Goal: Transaction & Acquisition: Purchase product/service

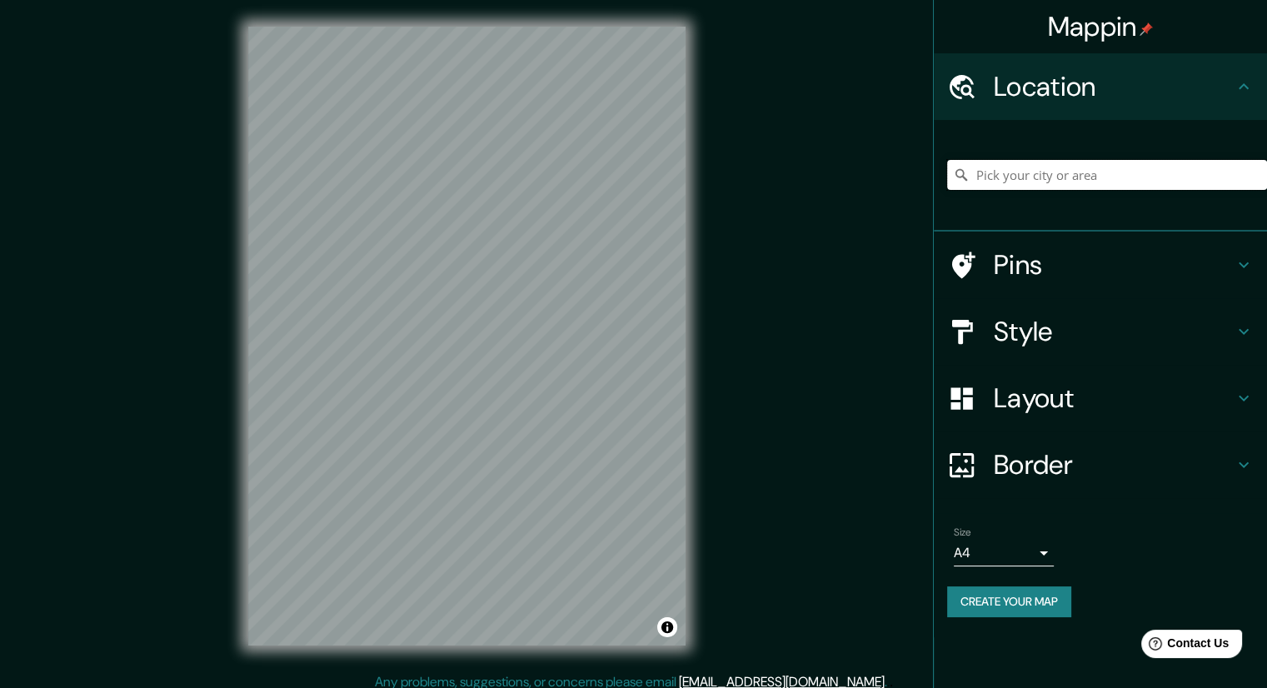
click at [1071, 162] on input "Pick your city or area" at bounding box center [1107, 175] width 320 height 30
click at [717, 337] on div "Mappin Location [GEOGRAPHIC_DATA], [GEOGRAPHIC_DATA][US_STATE], [GEOGRAPHIC_DAT…" at bounding box center [633, 349] width 1267 height 699
click at [1182, 181] on input "Mexicali, [GEOGRAPHIC_DATA][US_STATE], [GEOGRAPHIC_DATA]" at bounding box center [1107, 175] width 320 height 30
click at [497, 353] on div at bounding box center [499, 349] width 13 height 13
click at [457, 332] on div at bounding box center [457, 327] width 13 height 13
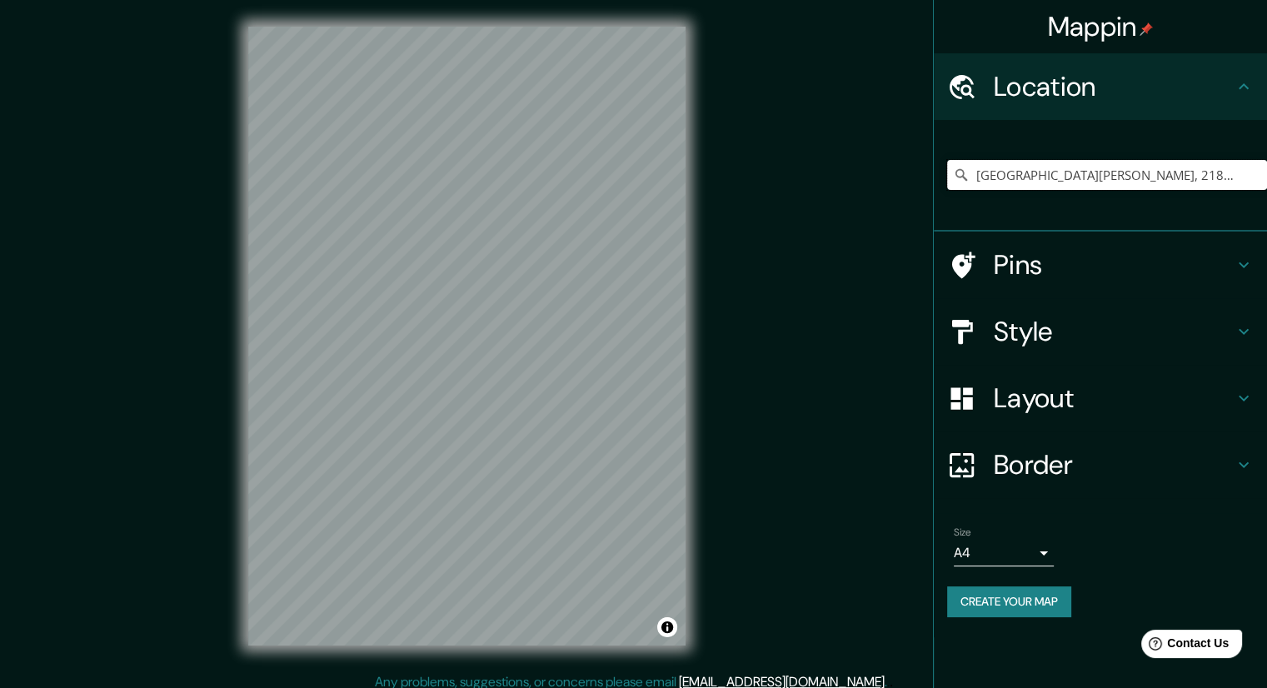
drag, startPoint x: 1100, startPoint y: 176, endPoint x: 870, endPoint y: 182, distance: 230.0
click at [870, 182] on div "Mappin Location [GEOGRAPHIC_DATA][PERSON_NAME], 21821 [GEOGRAPHIC_DATA], [GEOGR…" at bounding box center [633, 349] width 1267 height 699
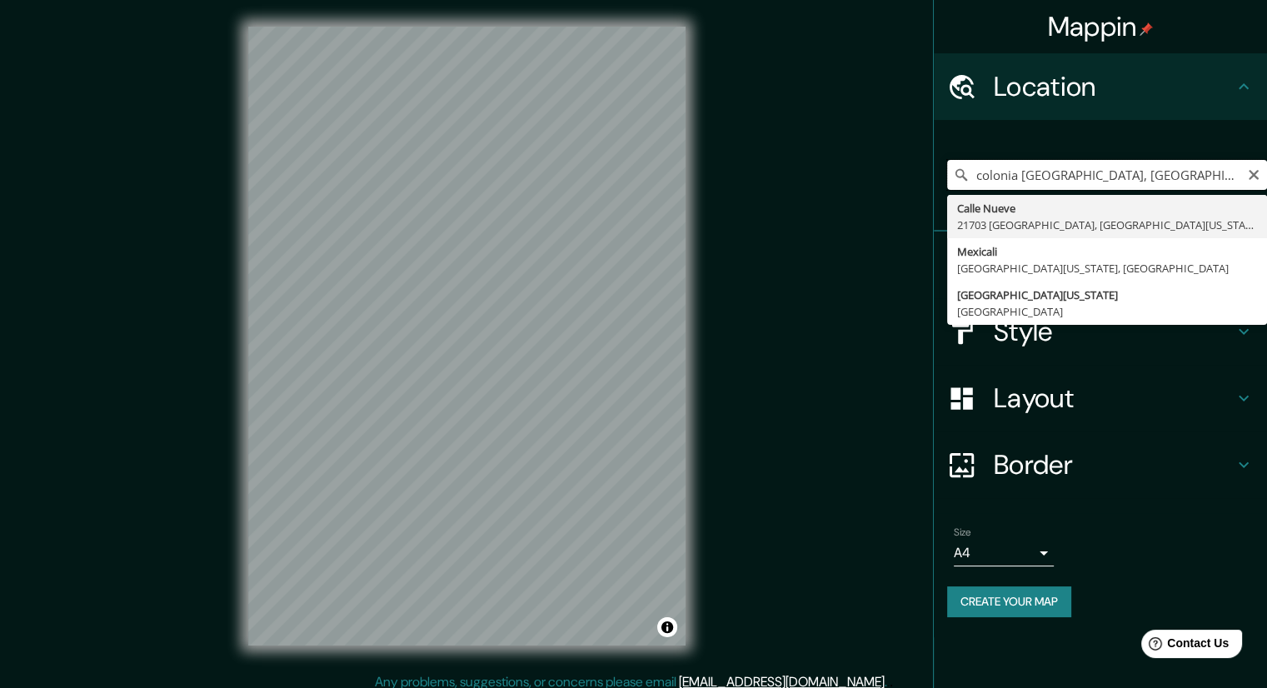
drag, startPoint x: 1052, startPoint y: 175, endPoint x: 950, endPoint y: 174, distance: 102.5
click at [950, 174] on input "colonia [GEOGRAPHIC_DATA], [GEOGRAPHIC_DATA][US_STATE], [GEOGRAPHIC_DATA]" at bounding box center [1107, 175] width 320 height 30
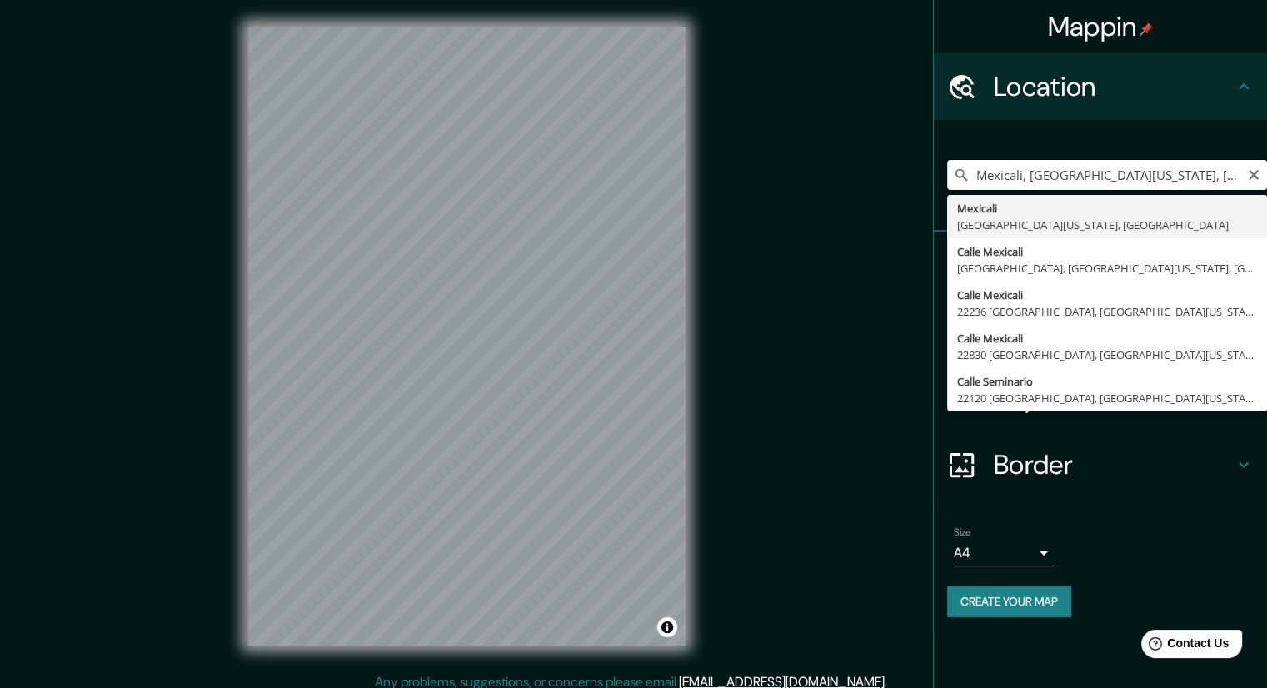
click at [1200, 168] on input "Mexicali, [GEOGRAPHIC_DATA][US_STATE], [GEOGRAPHIC_DATA]" at bounding box center [1107, 175] width 320 height 30
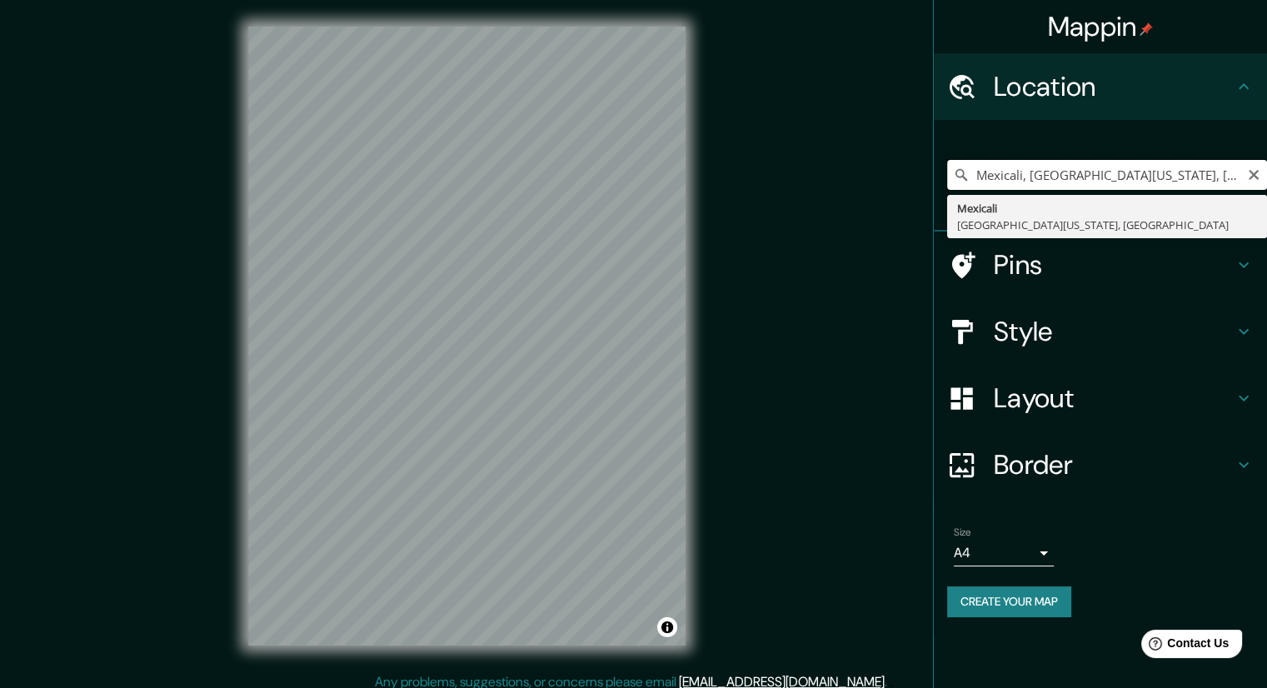
scroll to position [0, 7]
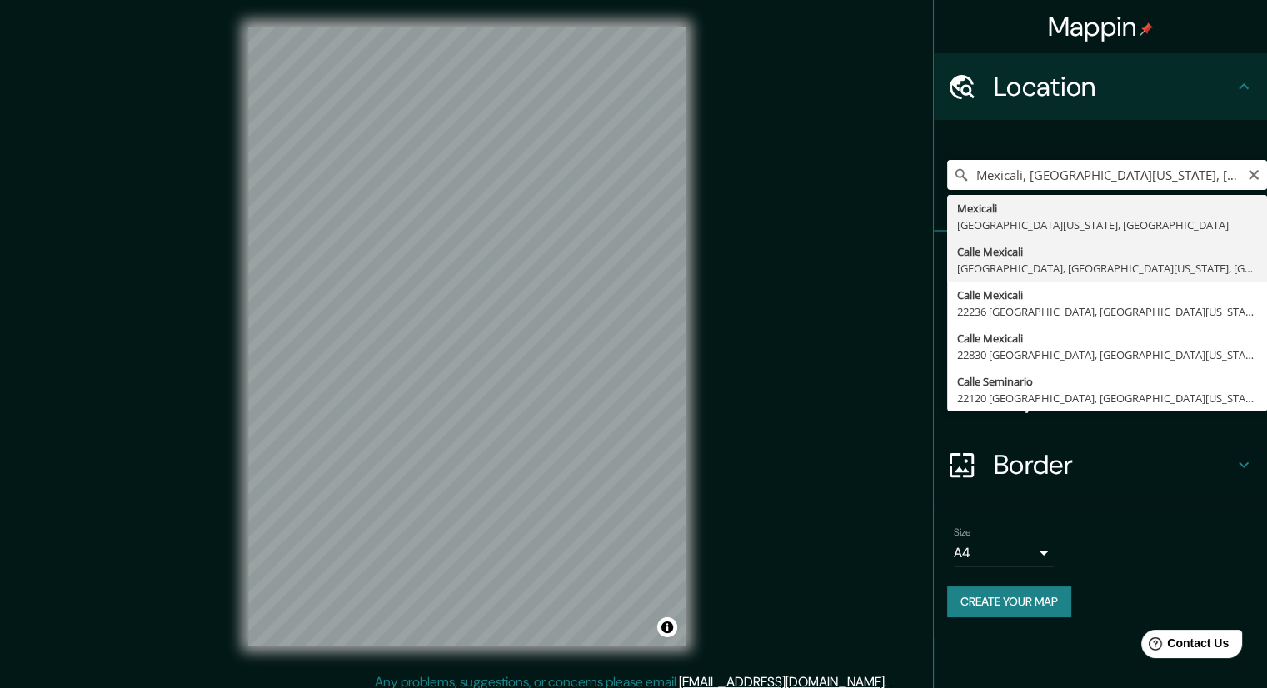
type input "[GEOGRAPHIC_DATA], [GEOGRAPHIC_DATA], [GEOGRAPHIC_DATA][US_STATE], [GEOGRAPHIC_…"
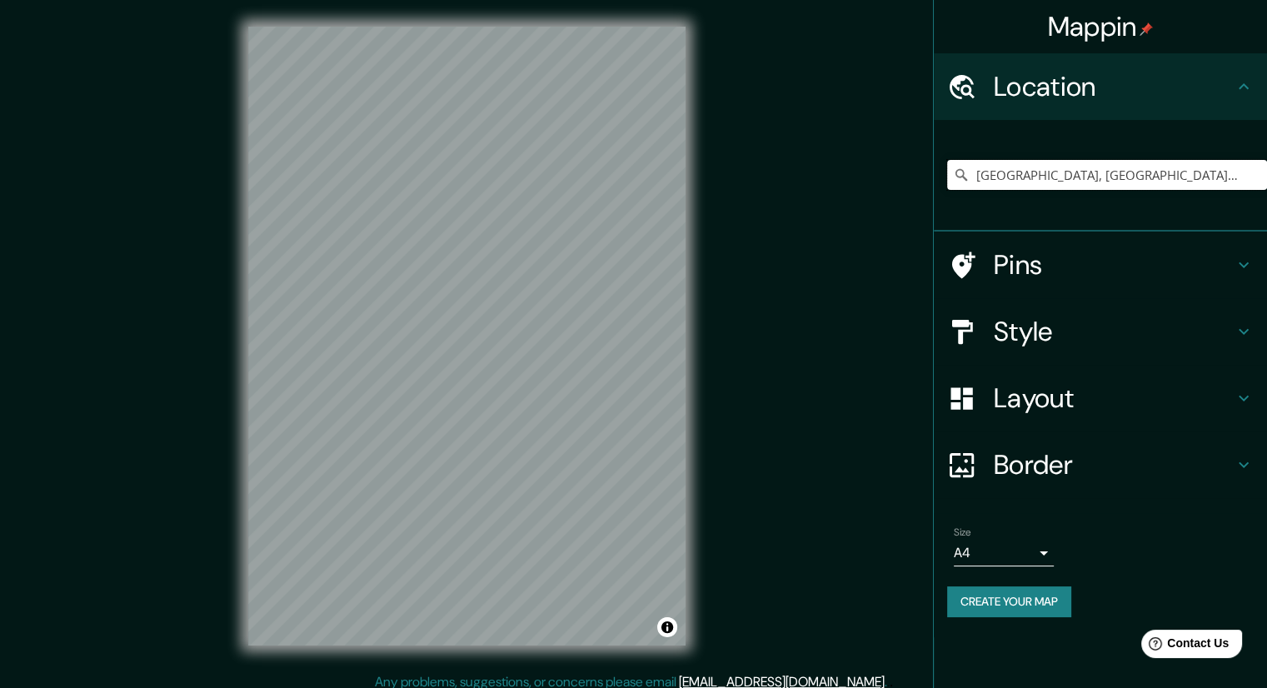
drag, startPoint x: 1004, startPoint y: 173, endPoint x: 886, endPoint y: 181, distance: 117.7
click at [886, 181] on div "Mappin Location [GEOGRAPHIC_DATA], [GEOGRAPHIC_DATA], [GEOGRAPHIC_DATA][US_STAT…" at bounding box center [633, 349] width 1267 height 699
click at [1252, 173] on icon "Clear" at bounding box center [1254, 175] width 10 height 10
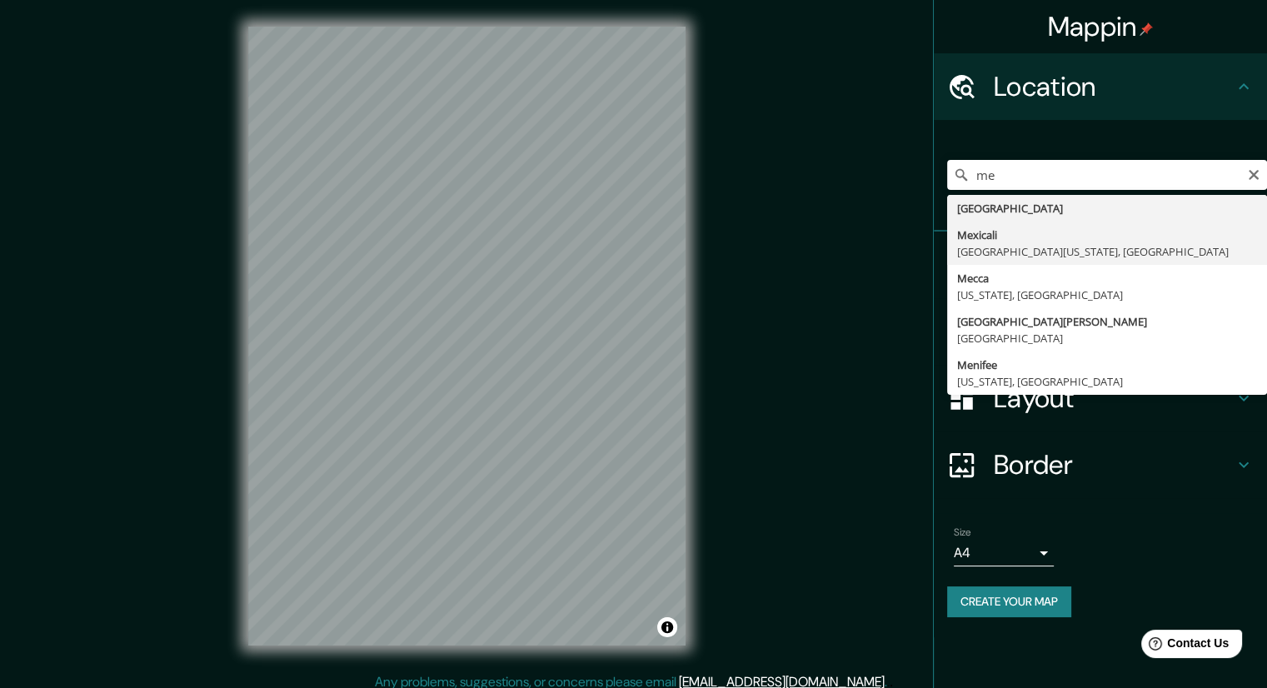
type input "Mexicali, [GEOGRAPHIC_DATA][US_STATE], [GEOGRAPHIC_DATA]"
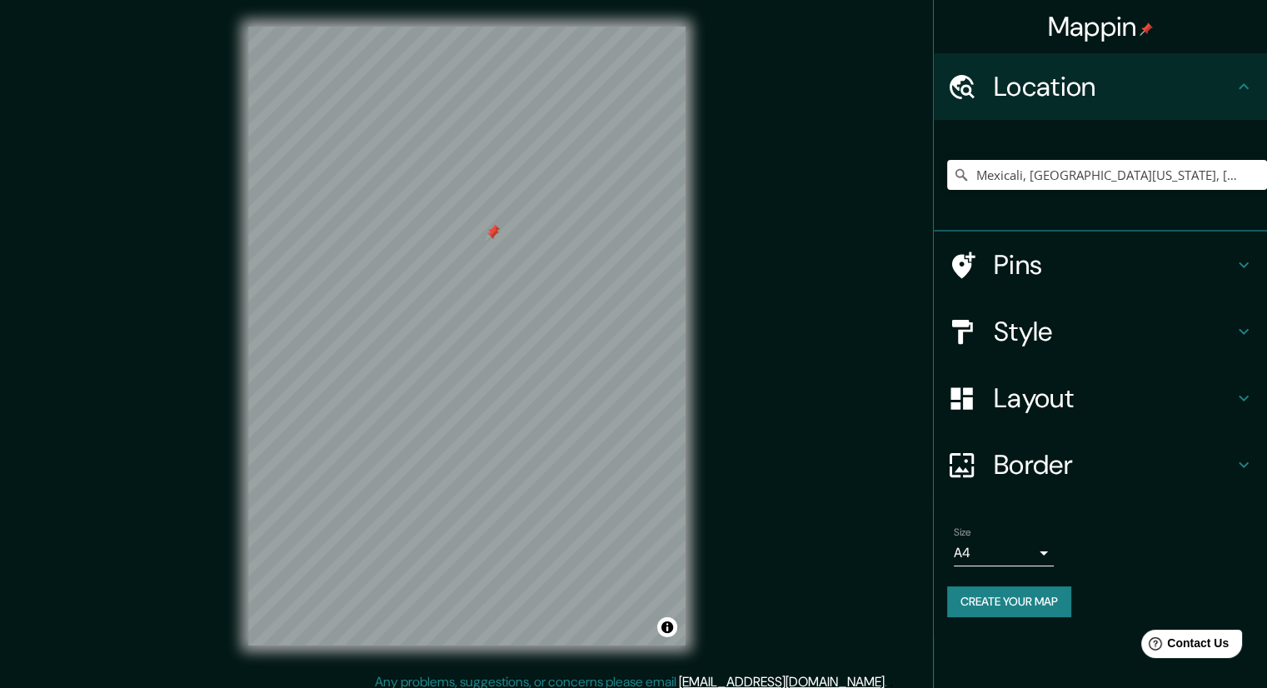
click at [492, 237] on div at bounding box center [492, 233] width 13 height 13
click at [489, 237] on div at bounding box center [490, 230] width 13 height 13
click at [490, 227] on div at bounding box center [493, 230] width 13 height 13
click at [503, 211] on div at bounding box center [503, 213] width 13 height 13
click at [540, 679] on div "Mappin Location [GEOGRAPHIC_DATA], [GEOGRAPHIC_DATA][US_STATE], [GEOGRAPHIC_DAT…" at bounding box center [633, 349] width 1267 height 699
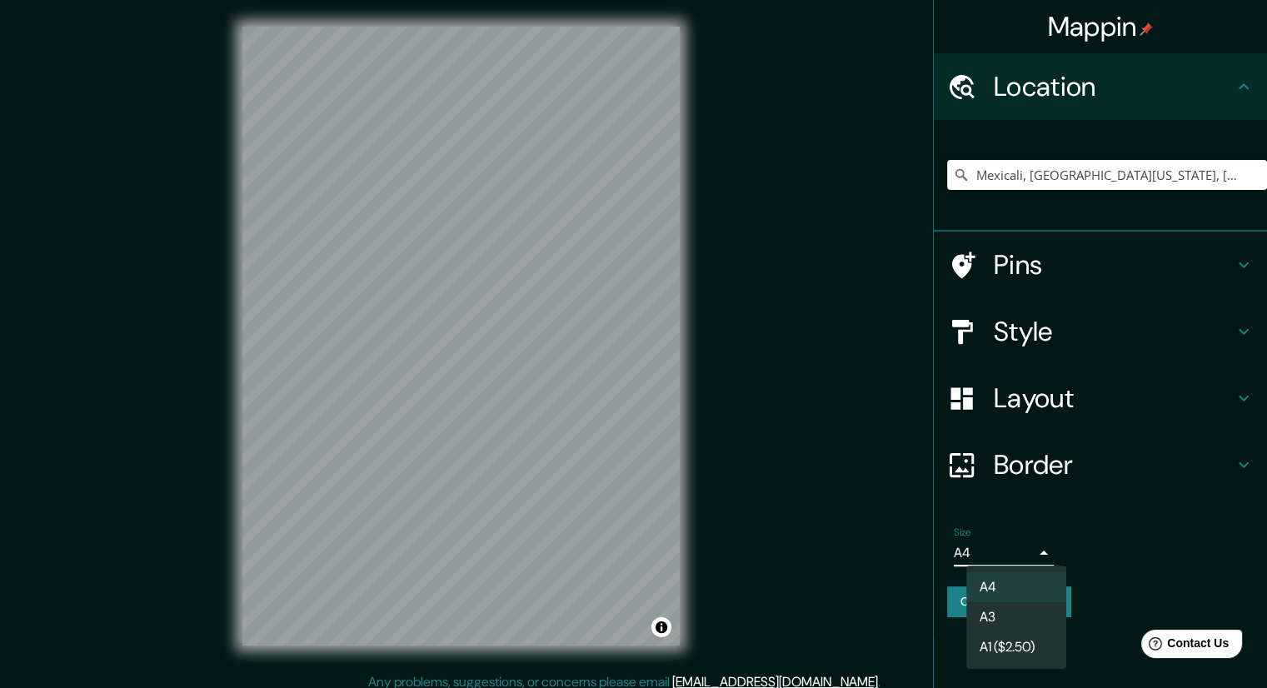
click at [1021, 547] on body "Mappin Location [GEOGRAPHIC_DATA], [GEOGRAPHIC_DATA][US_STATE], [GEOGRAPHIC_DAT…" at bounding box center [633, 344] width 1267 height 688
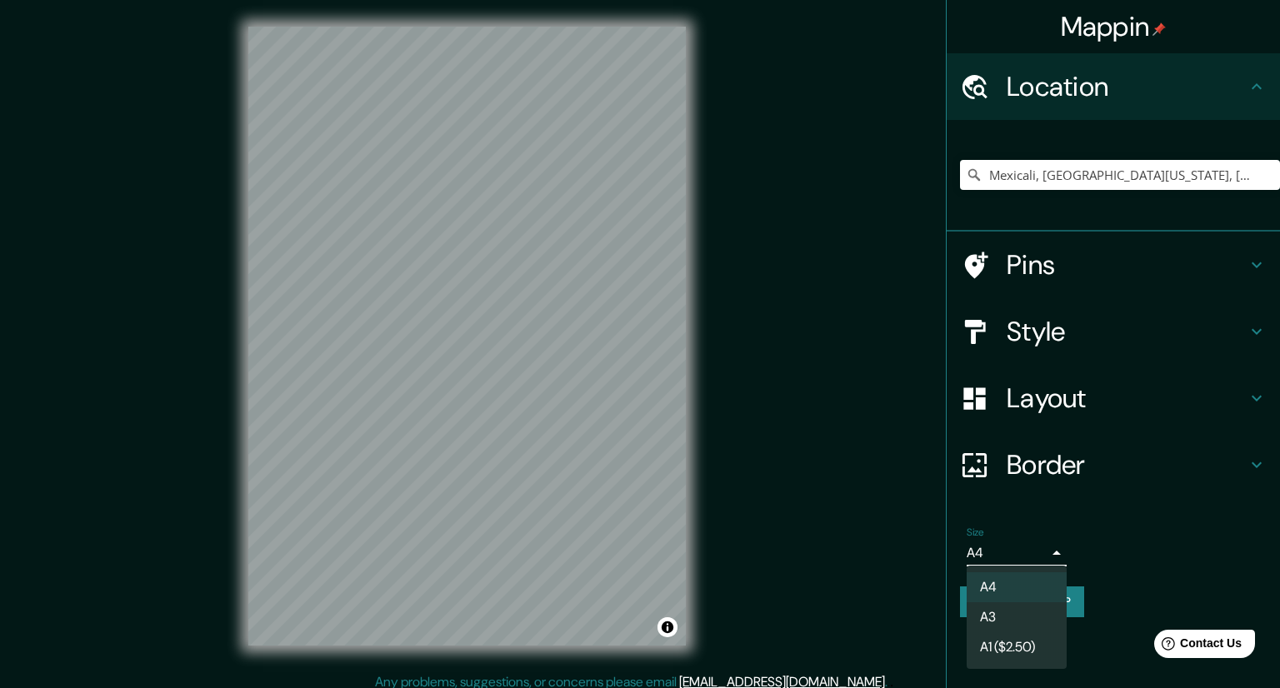
click at [1017, 622] on li "A3" at bounding box center [1016, 617] width 100 height 30
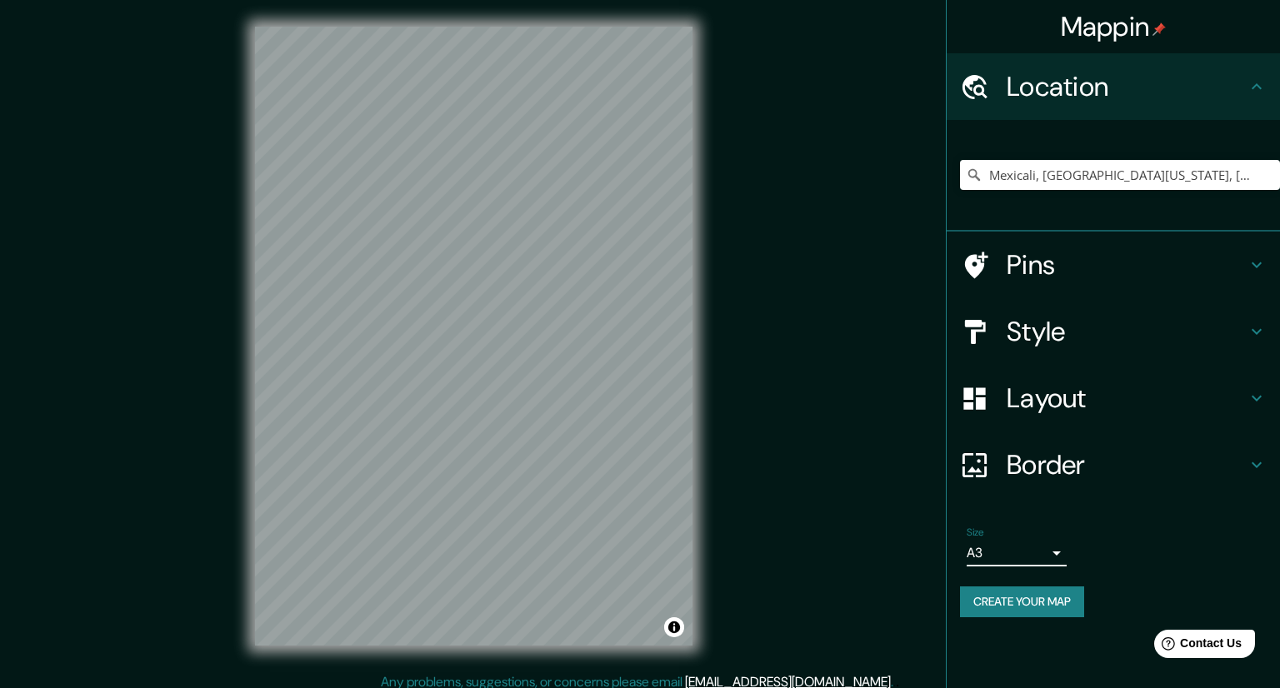
click at [1027, 549] on body "Mappin Location [GEOGRAPHIC_DATA], [GEOGRAPHIC_DATA][US_STATE], [GEOGRAPHIC_DAT…" at bounding box center [640, 344] width 1280 height 688
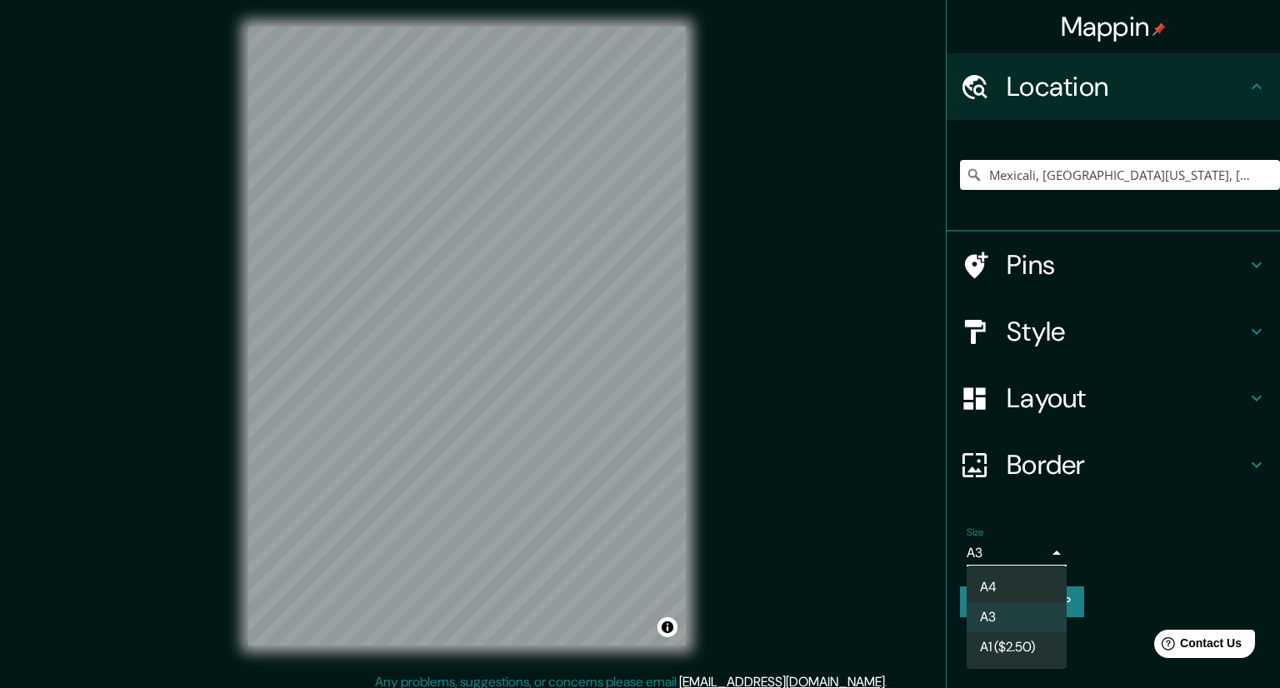
click at [1021, 581] on li "A4" at bounding box center [1016, 587] width 100 height 30
click at [1023, 547] on body "Mappin Location [GEOGRAPHIC_DATA], [GEOGRAPHIC_DATA][US_STATE], [GEOGRAPHIC_DAT…" at bounding box center [640, 344] width 1280 height 688
click at [1021, 622] on li "A3" at bounding box center [1016, 617] width 100 height 30
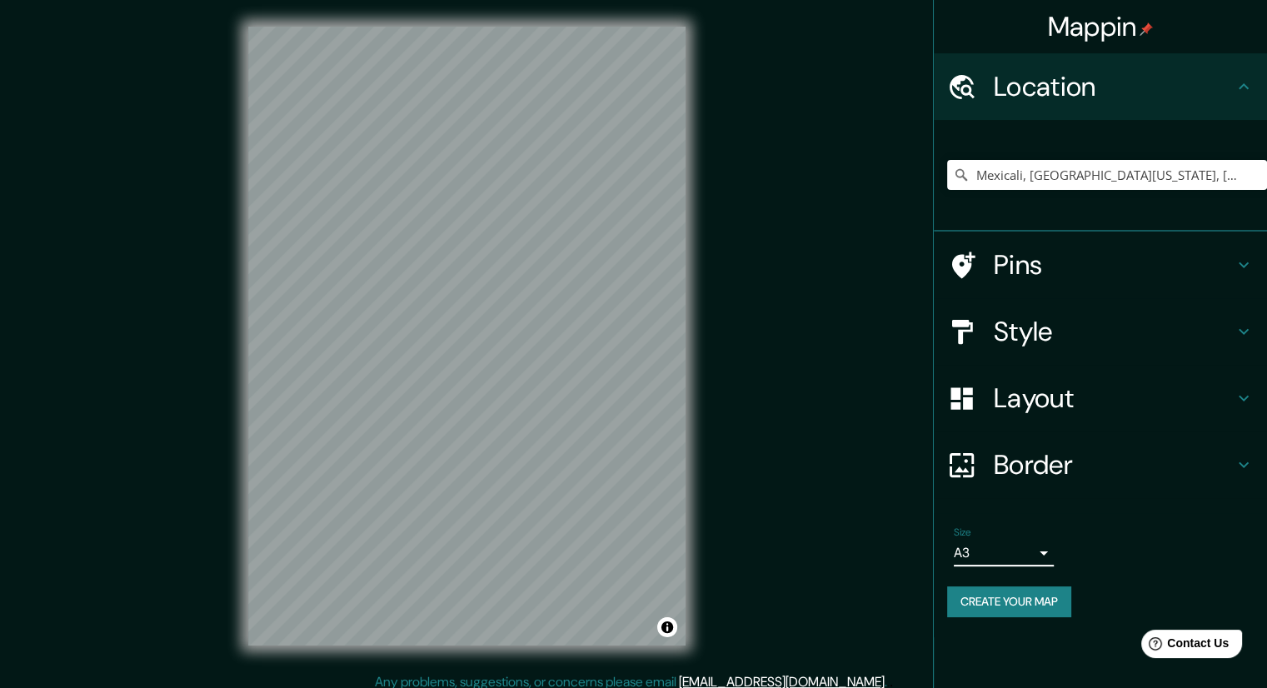
click at [1049, 548] on body "Mappin Location [GEOGRAPHIC_DATA], [GEOGRAPHIC_DATA][US_STATE], [GEOGRAPHIC_DAT…" at bounding box center [633, 344] width 1267 height 688
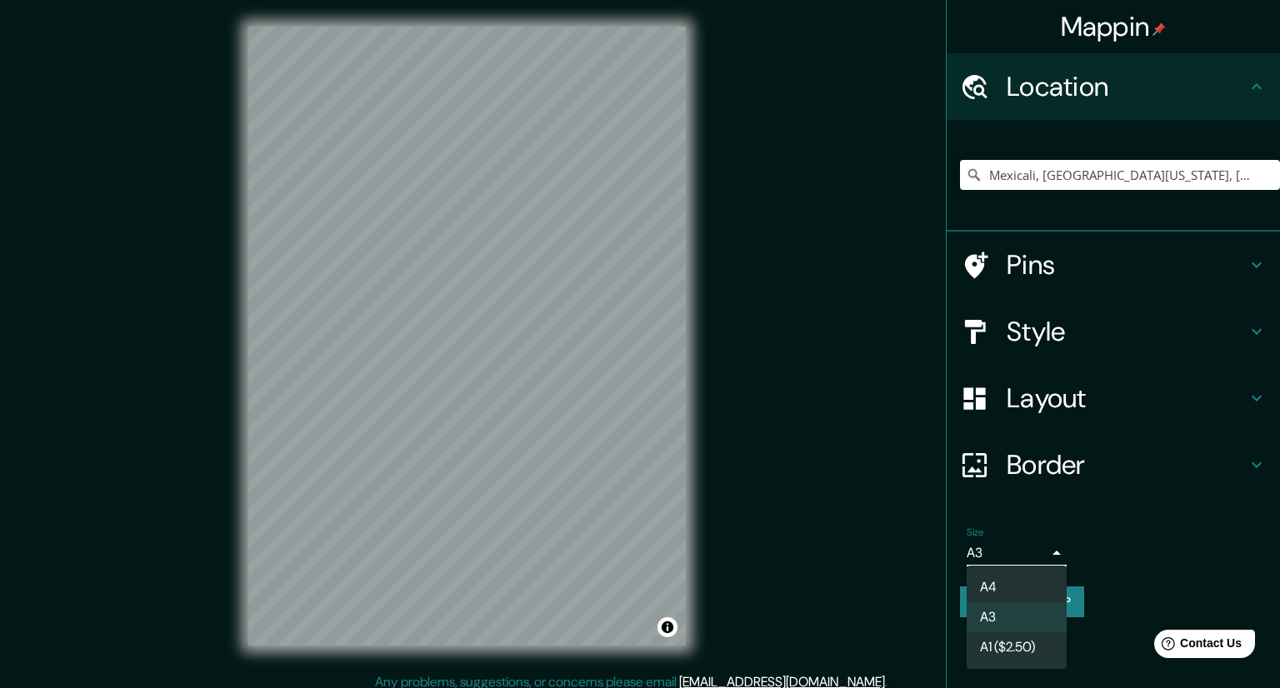
click at [1030, 657] on li "A1 ($2.50)" at bounding box center [1016, 647] width 100 height 30
click at [1022, 551] on body "Mappin Location [GEOGRAPHIC_DATA], [GEOGRAPHIC_DATA][US_STATE], [GEOGRAPHIC_DAT…" at bounding box center [640, 344] width 1280 height 688
click at [1021, 617] on li "A3" at bounding box center [1016, 617] width 100 height 30
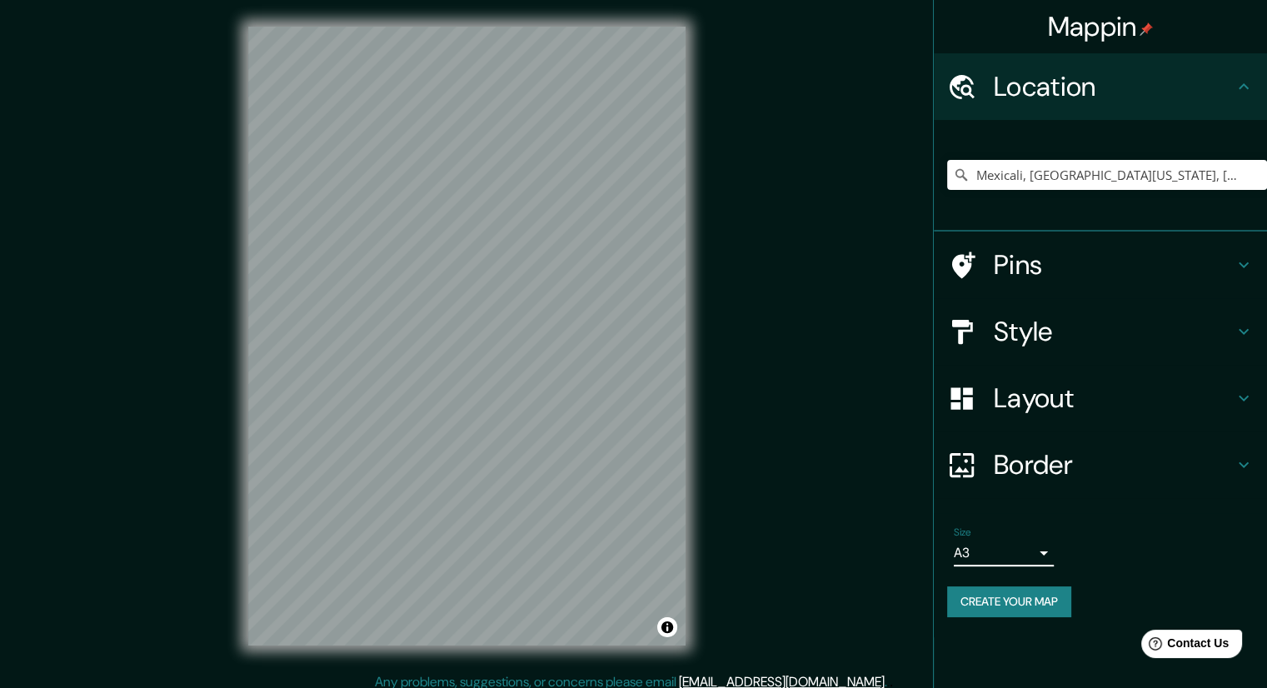
click at [1033, 481] on h4 "Border" at bounding box center [1114, 464] width 240 height 33
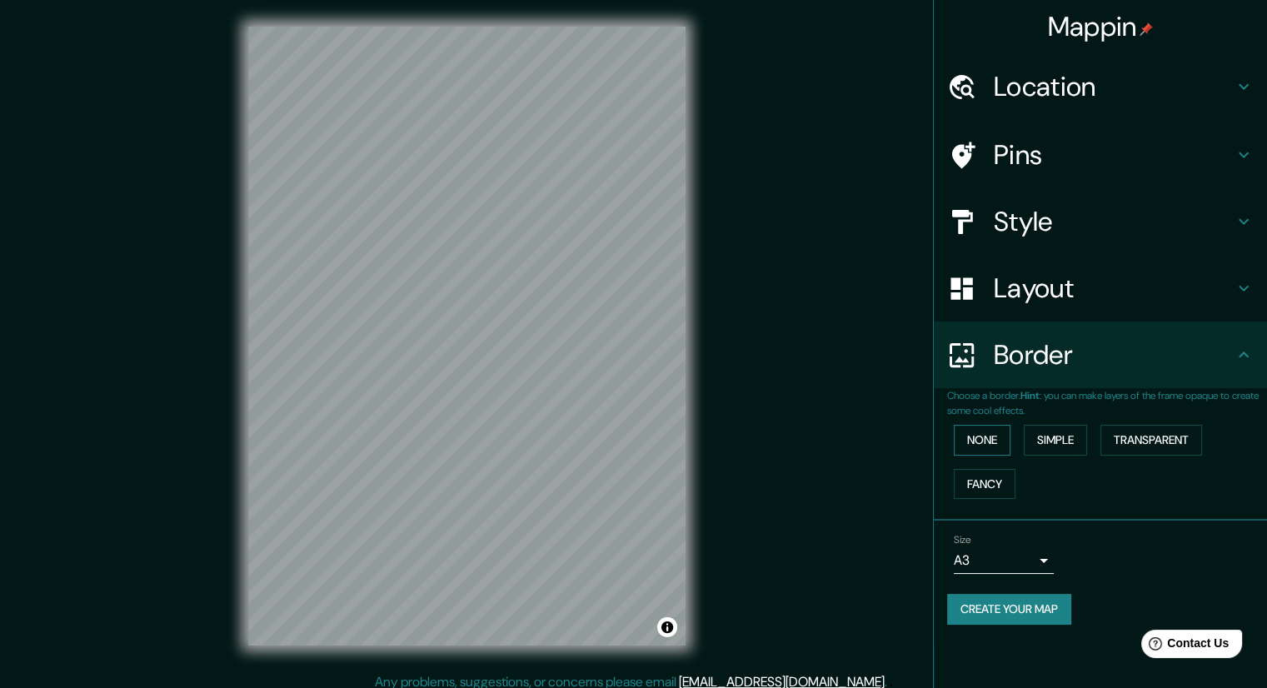
click at [1004, 447] on button "None" at bounding box center [982, 440] width 57 height 31
click at [1048, 447] on button "Simple" at bounding box center [1055, 440] width 63 height 31
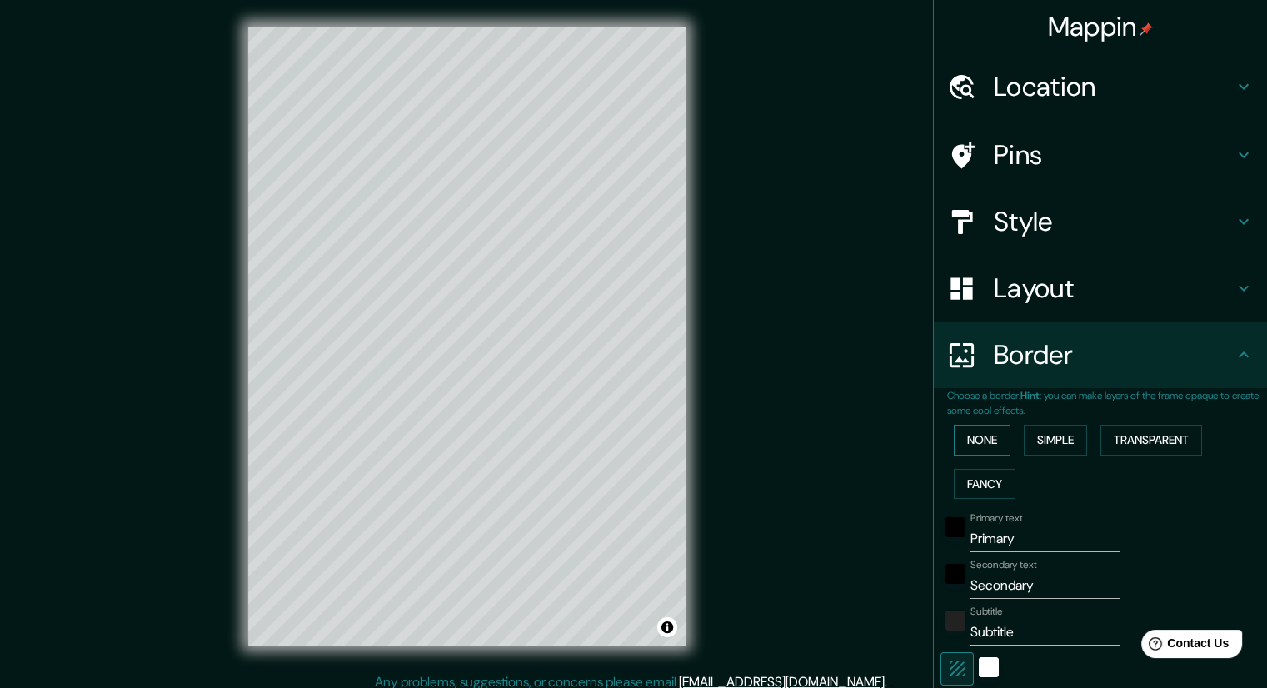
click at [996, 444] on button "None" at bounding box center [982, 440] width 57 height 31
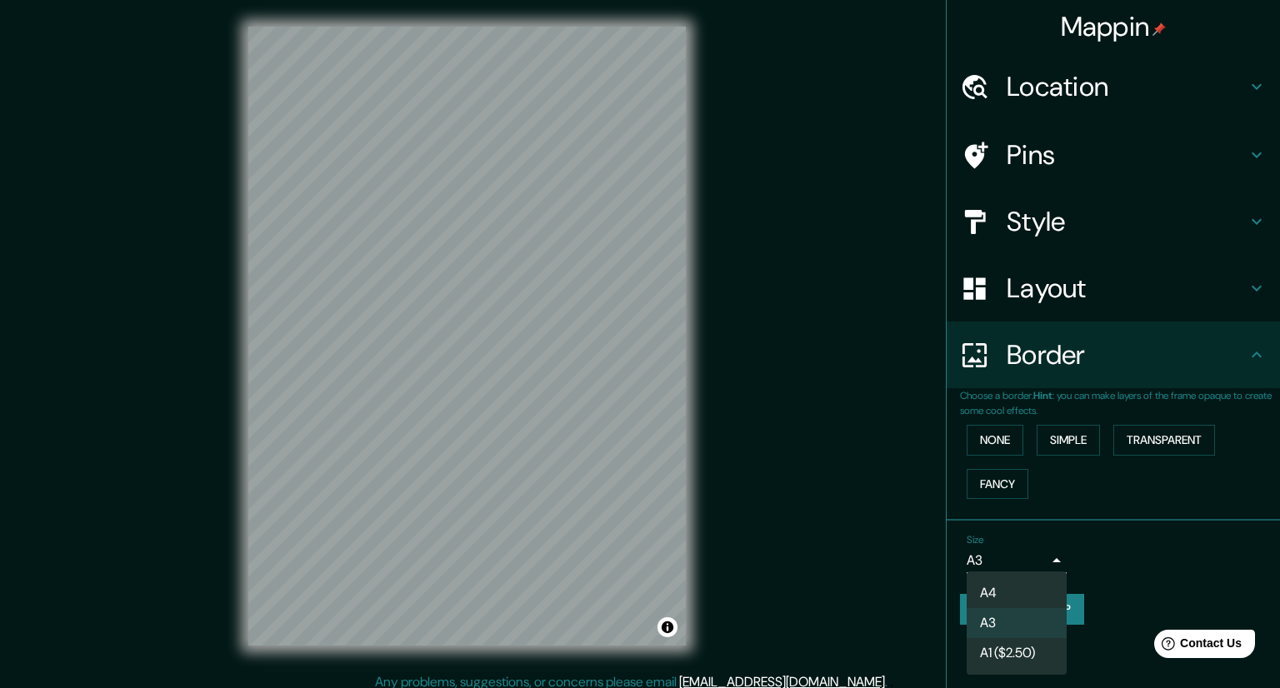
click at [1037, 561] on body "Mappin Location [GEOGRAPHIC_DATA], [GEOGRAPHIC_DATA][US_STATE], [GEOGRAPHIC_DAT…" at bounding box center [640, 344] width 1280 height 688
click at [1023, 652] on li "A1 ($2.50)" at bounding box center [1016, 653] width 100 height 30
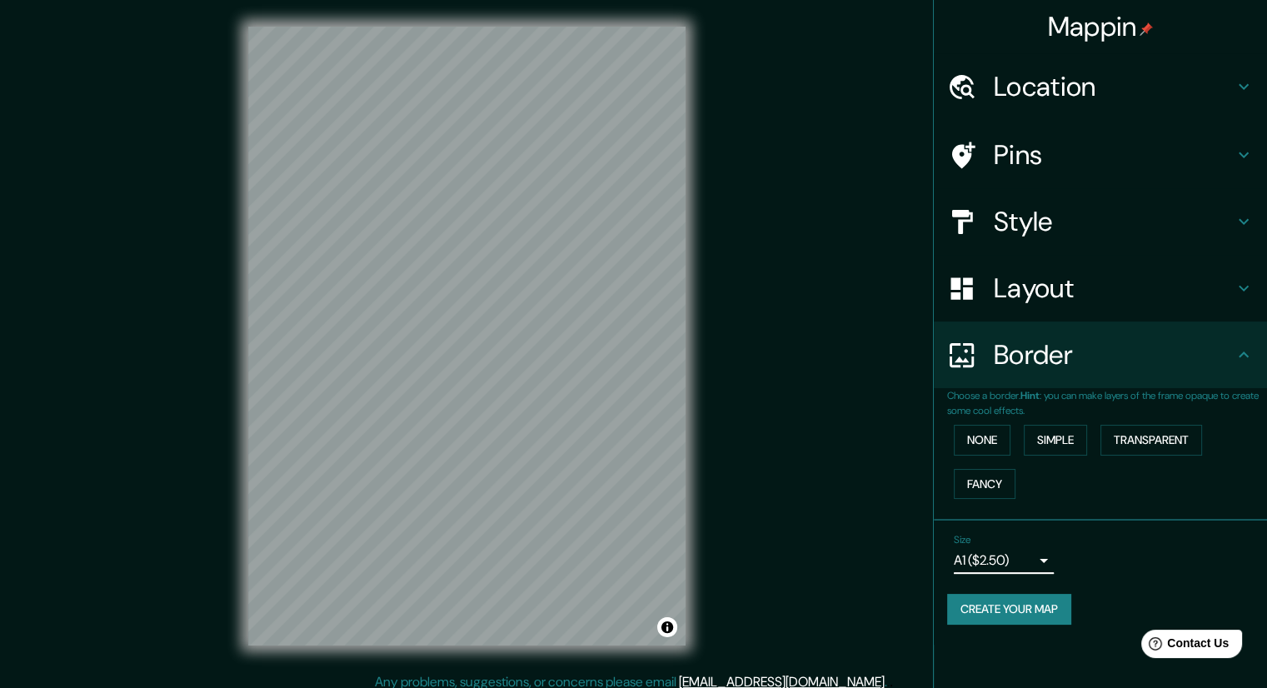
click at [1013, 555] on body "Mappin Location [GEOGRAPHIC_DATA], [GEOGRAPHIC_DATA][US_STATE], [GEOGRAPHIC_DAT…" at bounding box center [633, 344] width 1267 height 688
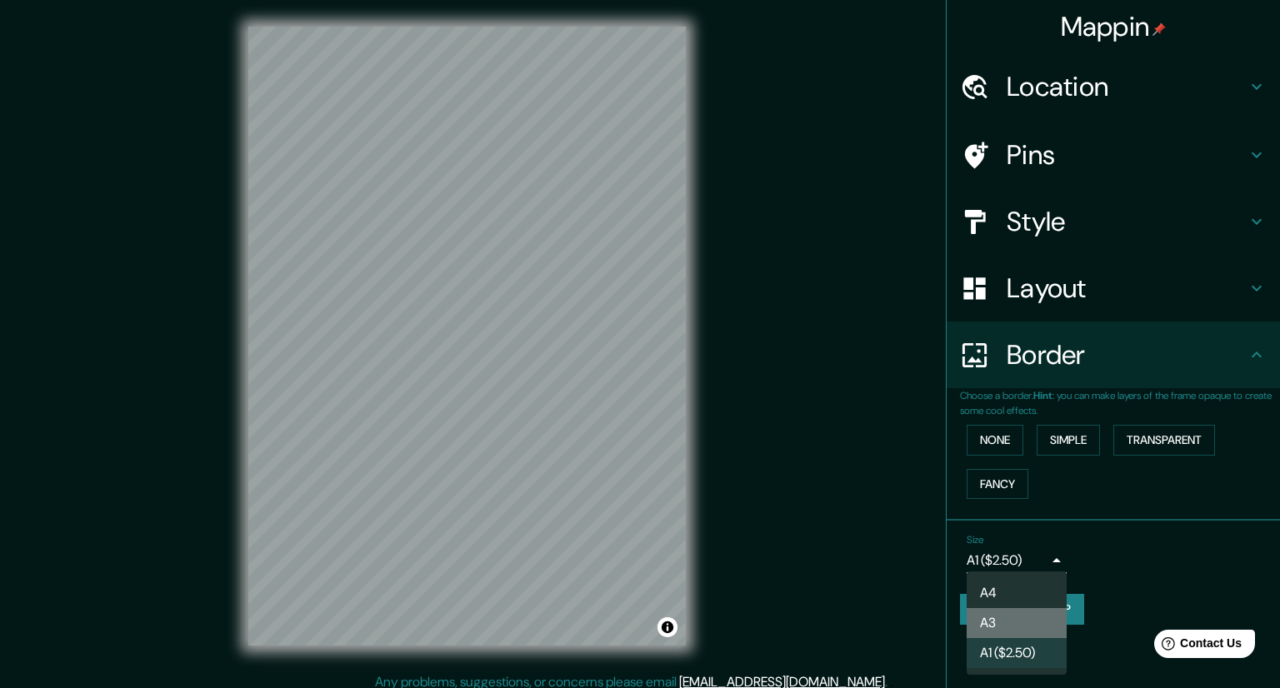
click at [1021, 622] on li "A3" at bounding box center [1016, 623] width 100 height 30
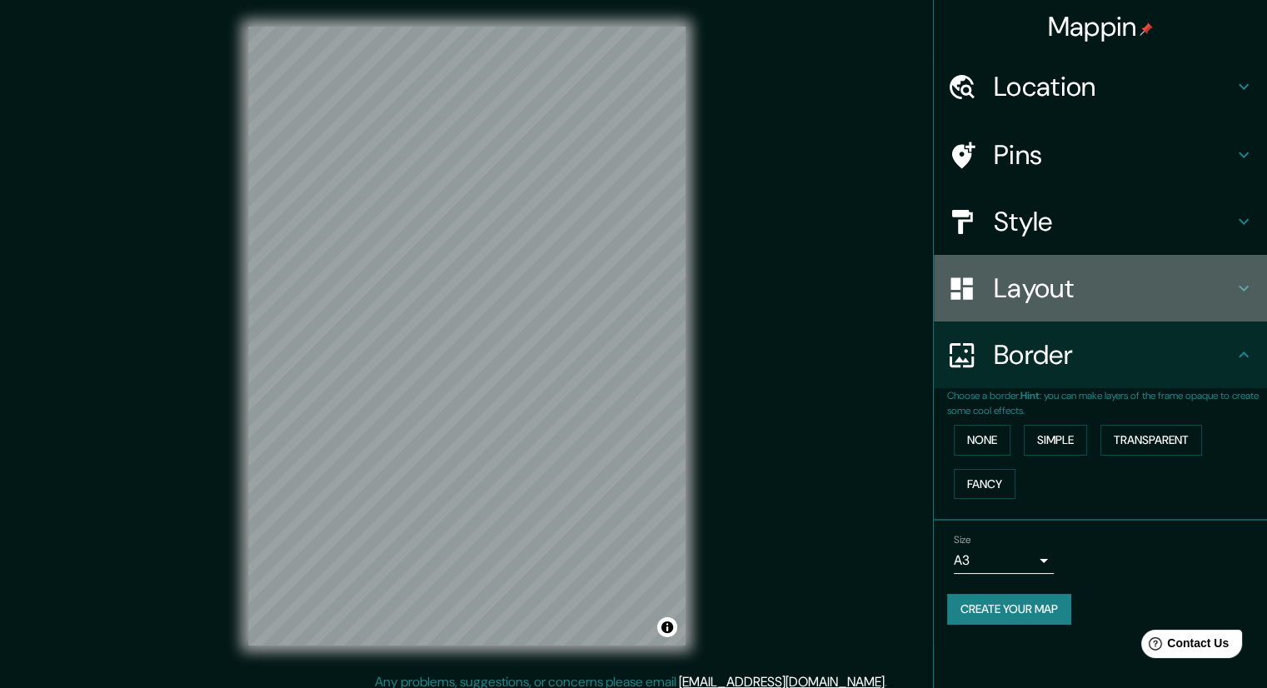
click at [1042, 299] on h4 "Layout" at bounding box center [1114, 288] width 240 height 33
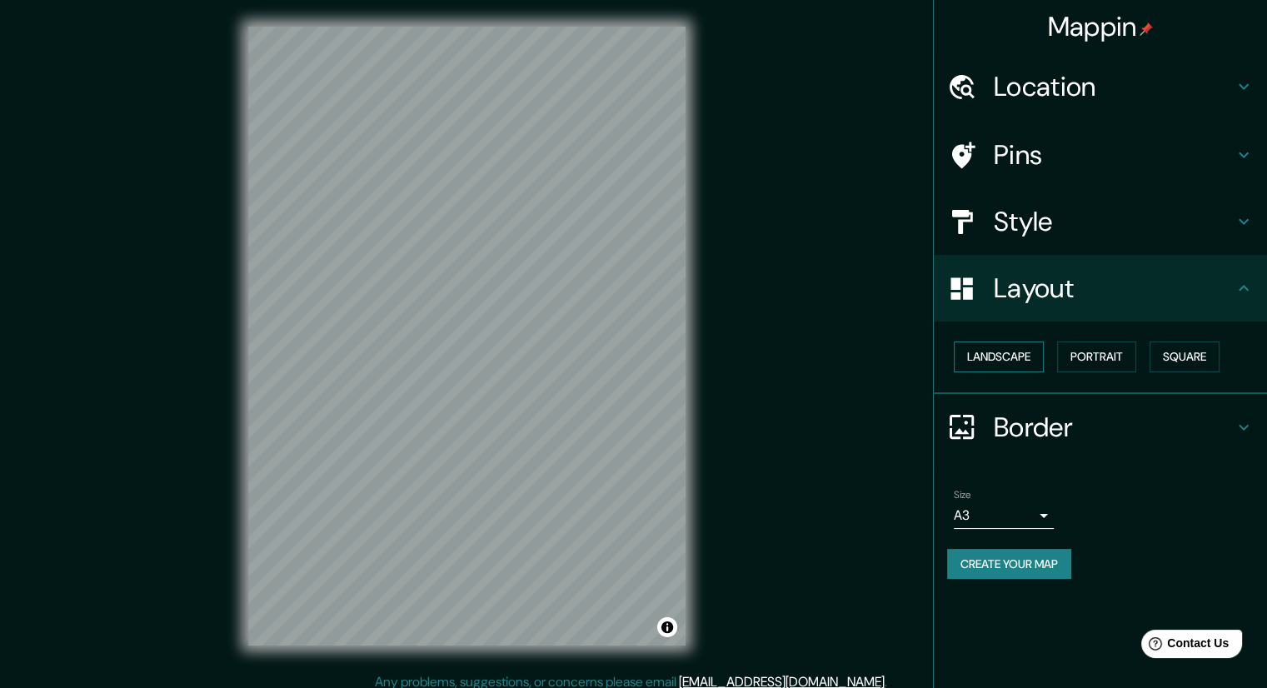
click at [1030, 357] on button "Landscape" at bounding box center [999, 357] width 90 height 31
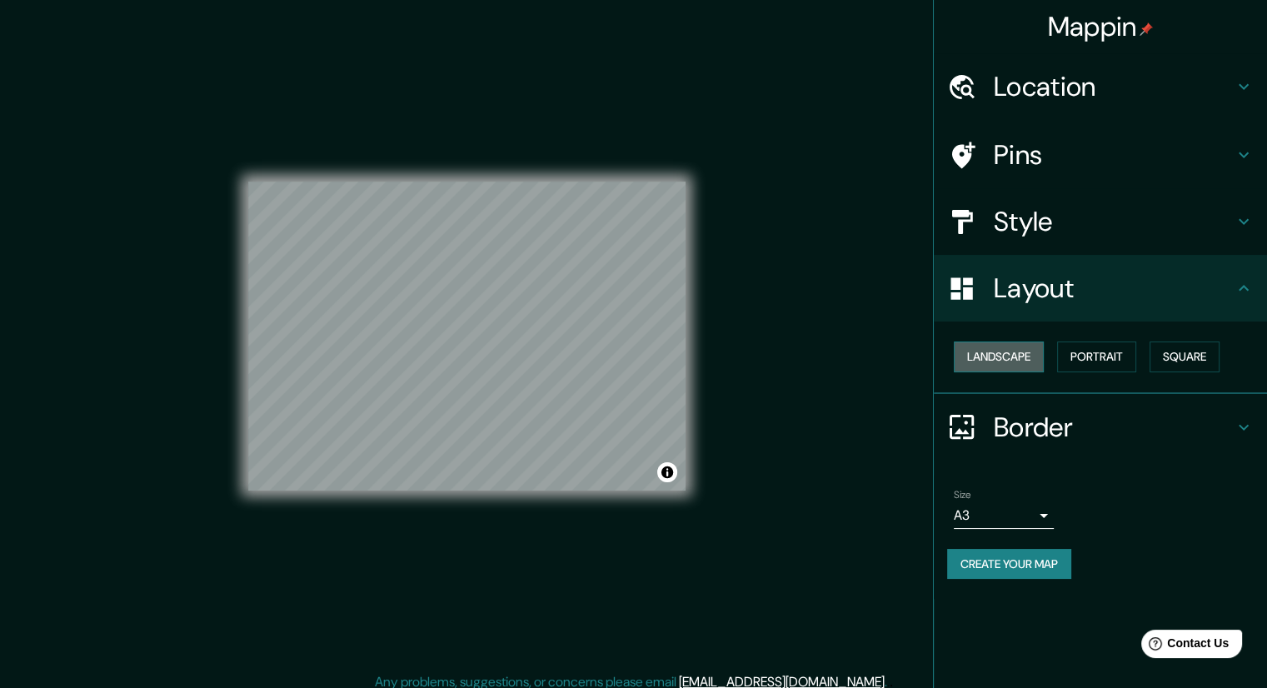
click at [1030, 357] on button "Landscape" at bounding box center [999, 357] width 90 height 31
click at [1082, 357] on button "Portrait" at bounding box center [1096, 357] width 79 height 31
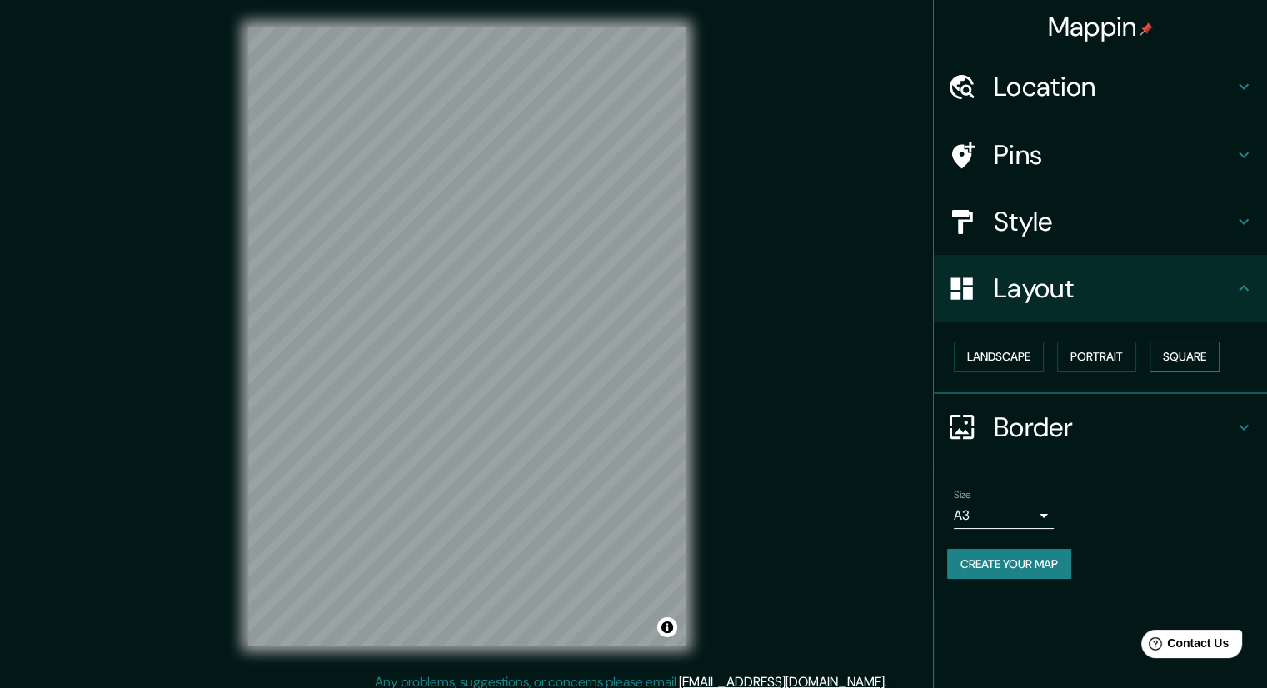
click at [1169, 352] on button "Square" at bounding box center [1185, 357] width 70 height 31
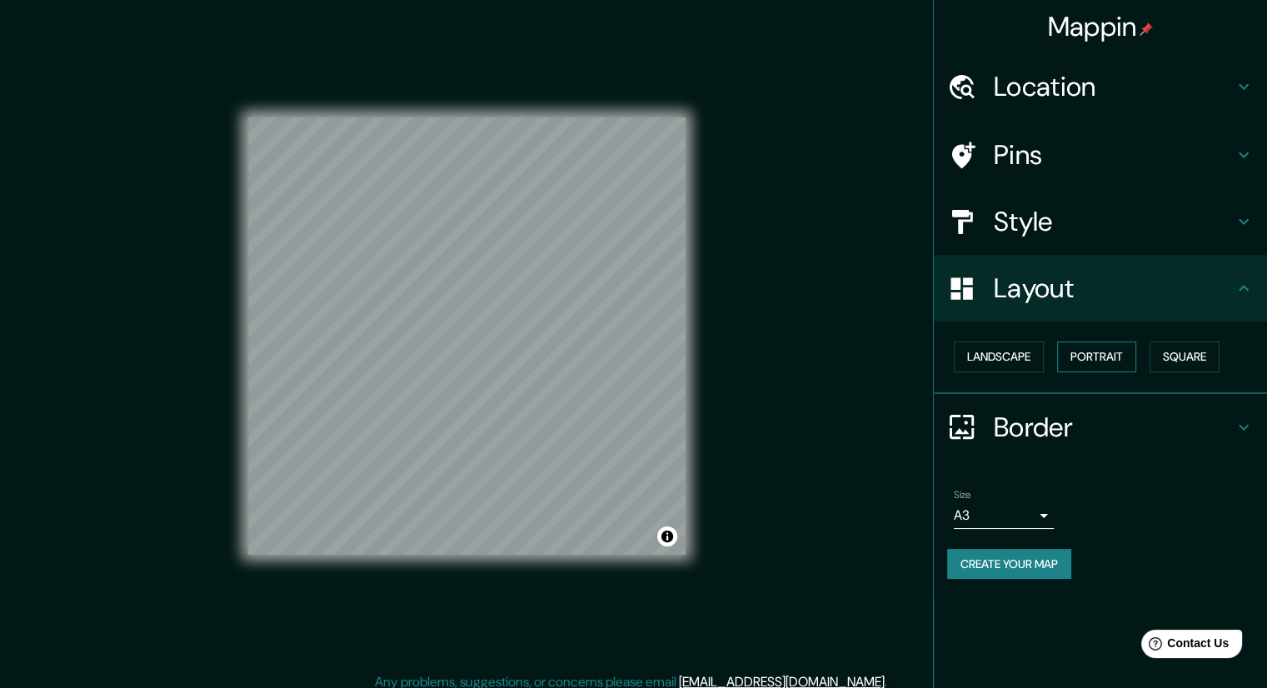
click at [1085, 356] on button "Portrait" at bounding box center [1096, 357] width 79 height 31
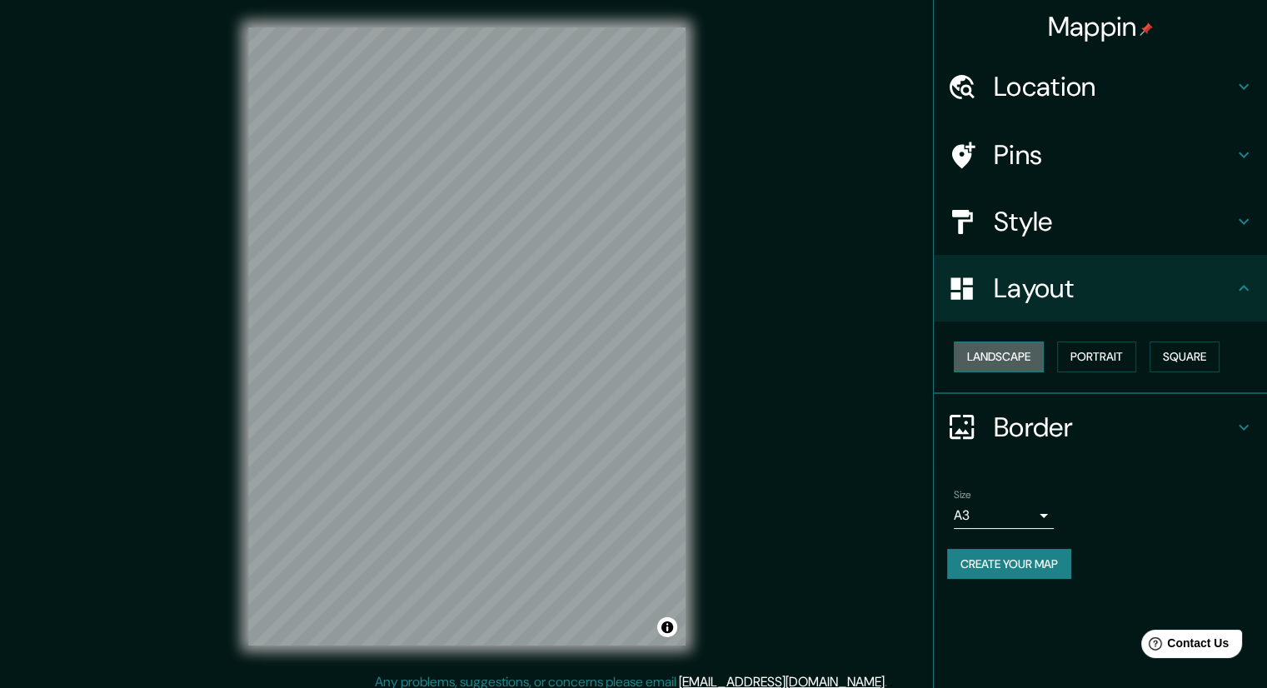
click at [1027, 356] on button "Landscape" at bounding box center [999, 357] width 90 height 31
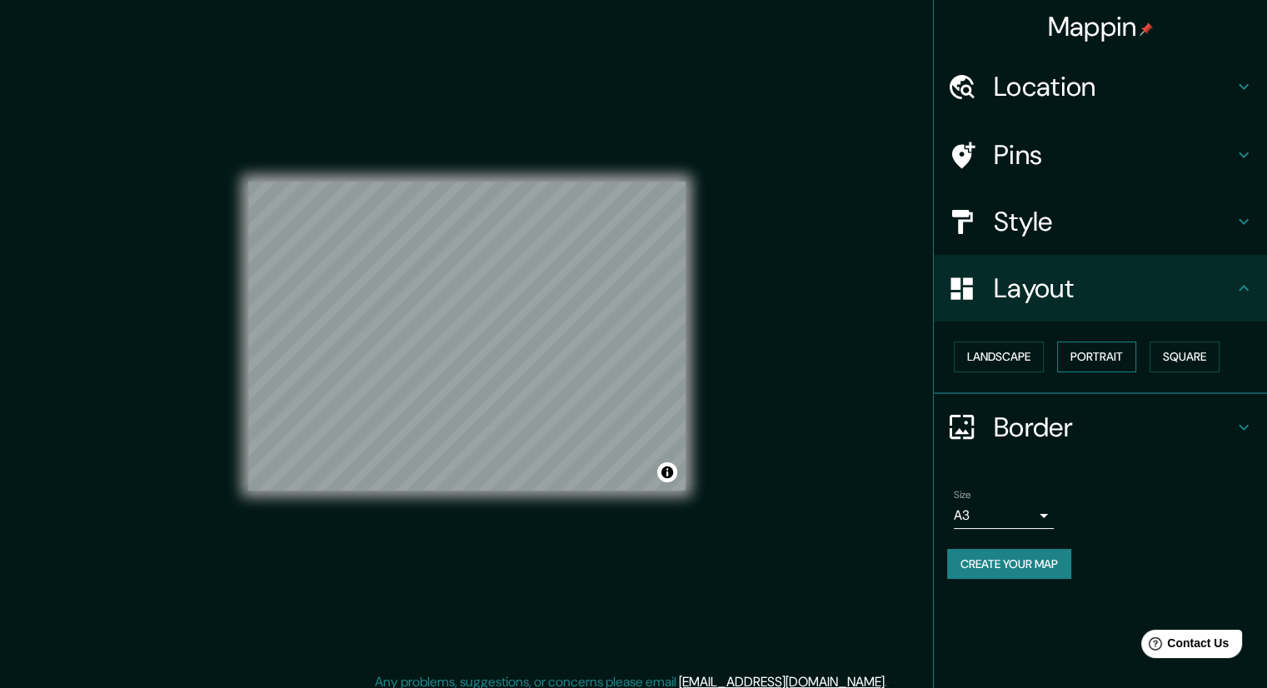
click at [1122, 356] on button "Portrait" at bounding box center [1096, 357] width 79 height 31
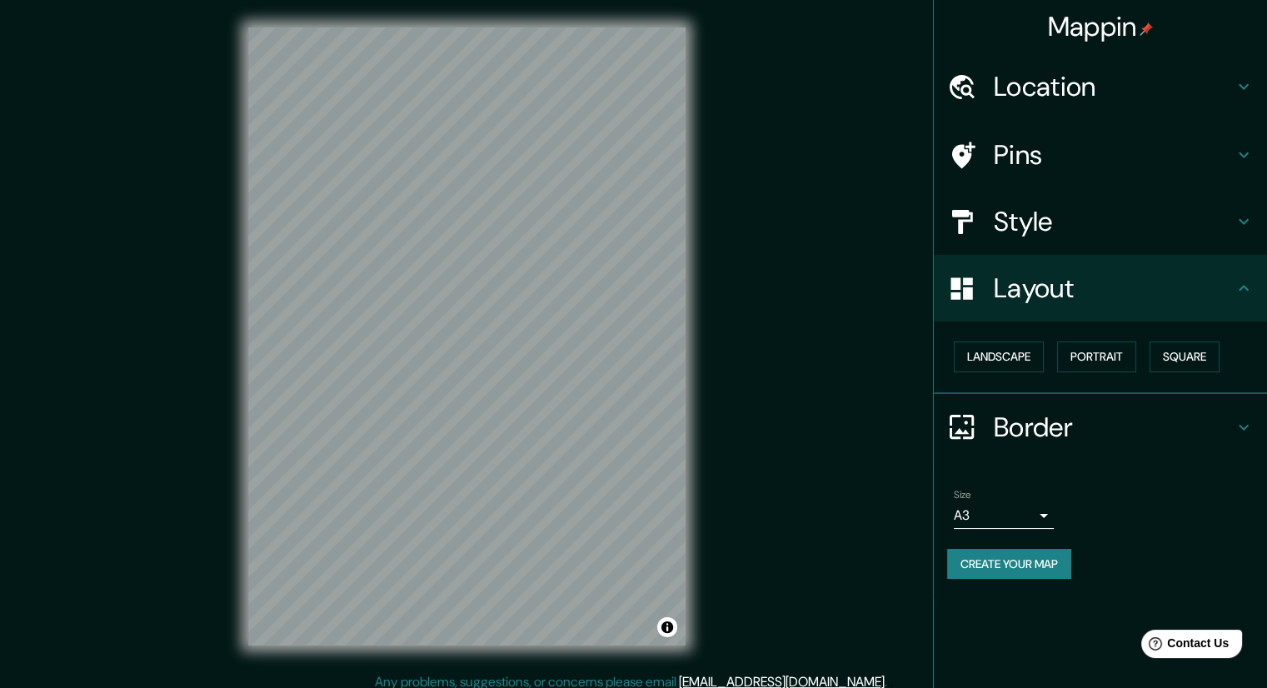
click at [990, 233] on div at bounding box center [970, 221] width 47 height 29
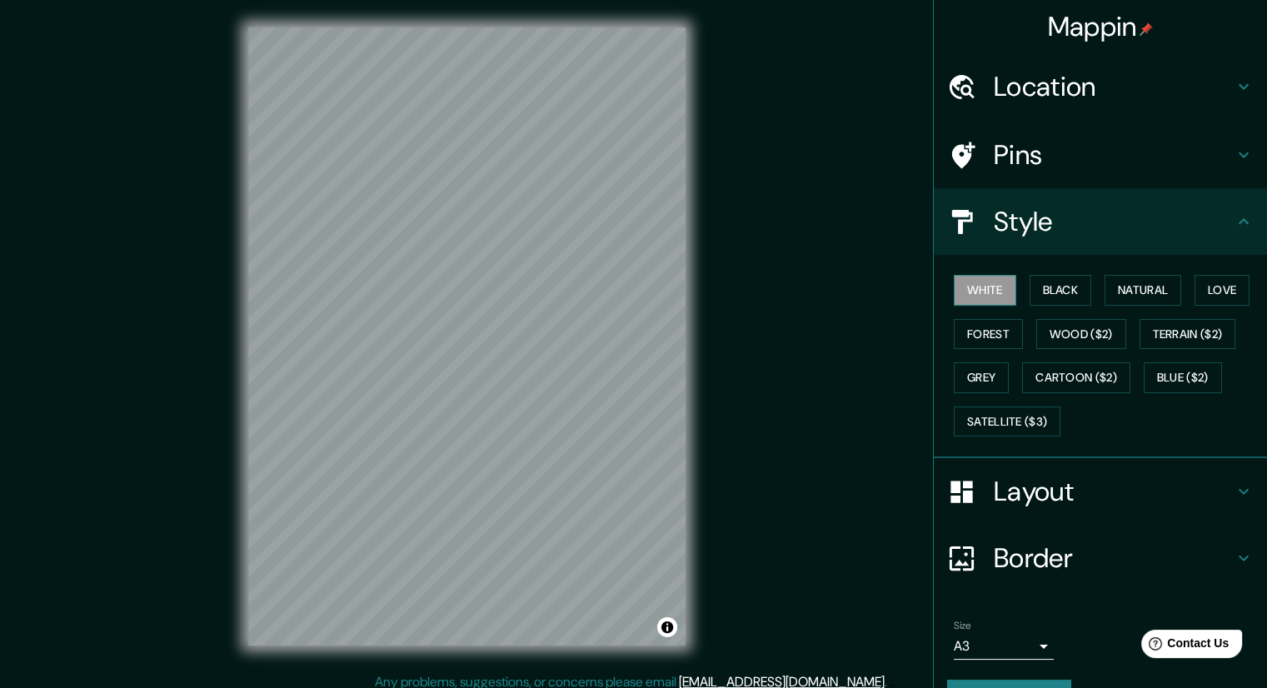
click at [985, 282] on button "White" at bounding box center [985, 290] width 62 height 31
click at [1040, 294] on button "Black" at bounding box center [1061, 290] width 62 height 31
click at [993, 339] on button "Forest" at bounding box center [988, 334] width 69 height 31
click at [982, 382] on button "Grey" at bounding box center [981, 377] width 55 height 31
click at [998, 421] on button "Satellite ($3)" at bounding box center [1007, 422] width 107 height 31
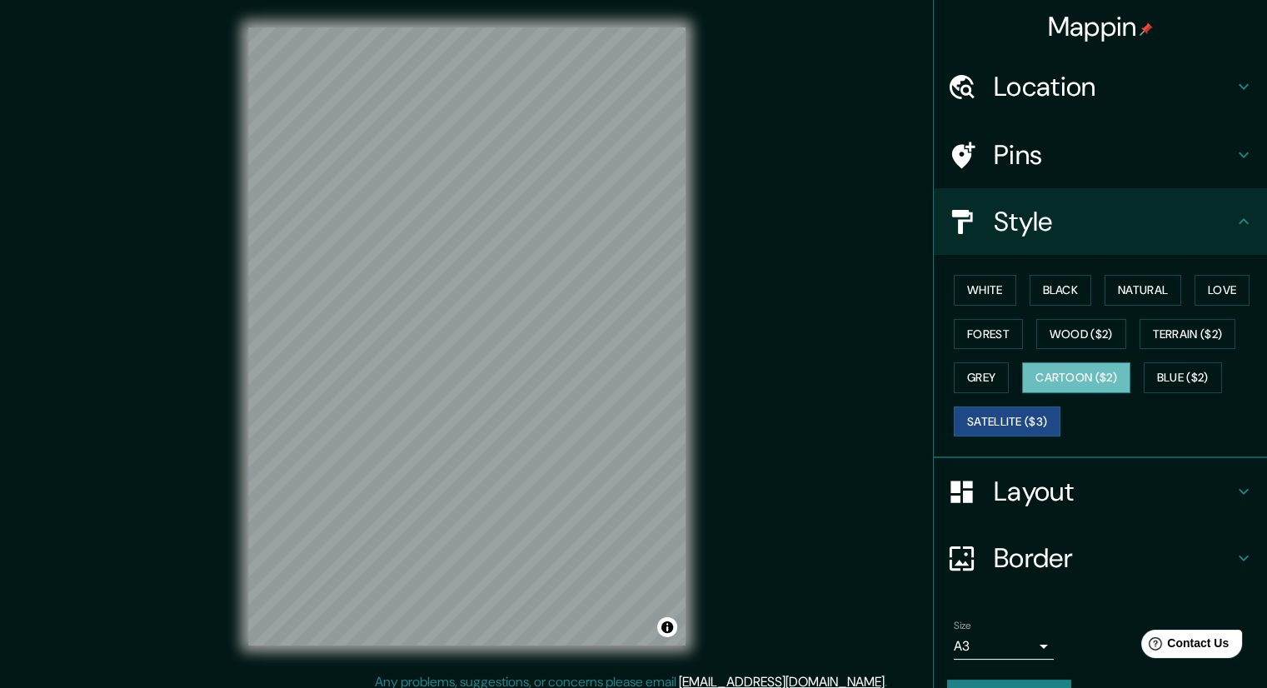
click at [1045, 367] on button "Cartoon ($2)" at bounding box center [1076, 377] width 108 height 31
click at [1034, 412] on button "Satellite ($3)" at bounding box center [1007, 422] width 107 height 31
click at [1055, 374] on button "Cartoon ($2)" at bounding box center [1076, 377] width 108 height 31
click at [1040, 415] on button "Satellite ($3)" at bounding box center [1007, 422] width 107 height 31
click at [1195, 372] on button "Blue ($2)" at bounding box center [1183, 377] width 78 height 31
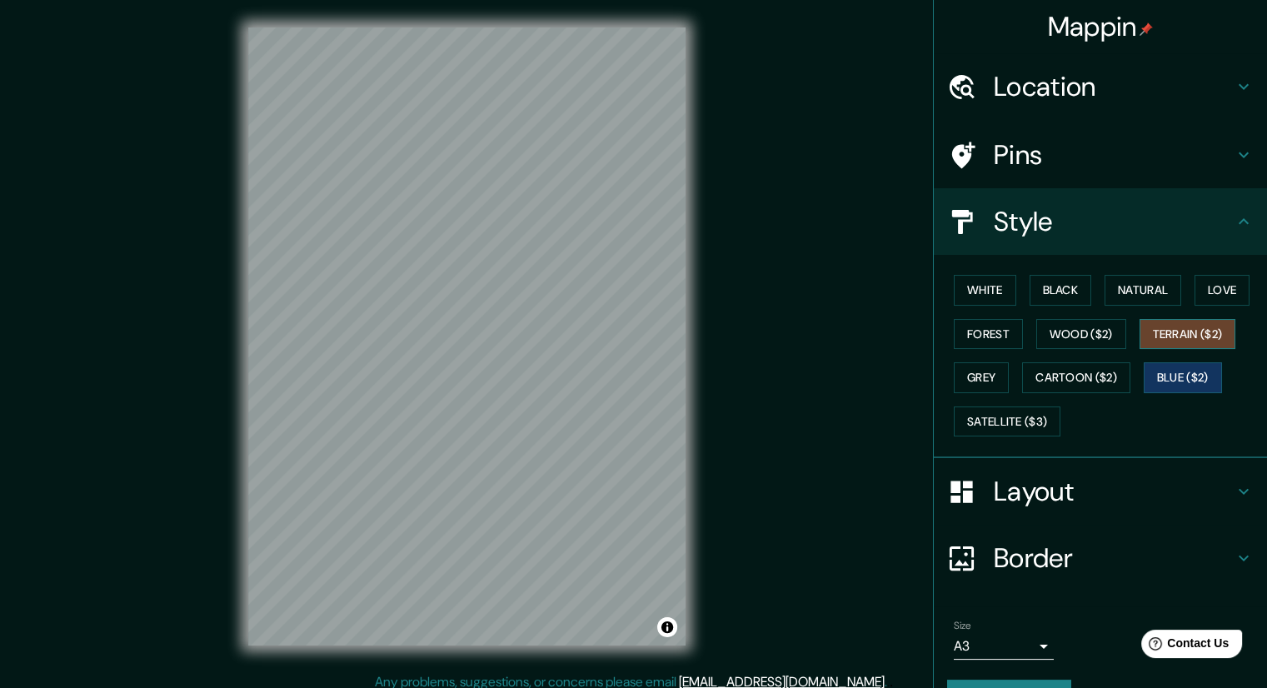
click at [1196, 336] on button "Terrain ($2)" at bounding box center [1188, 334] width 97 height 31
click at [1202, 287] on button "Love" at bounding box center [1222, 290] width 55 height 31
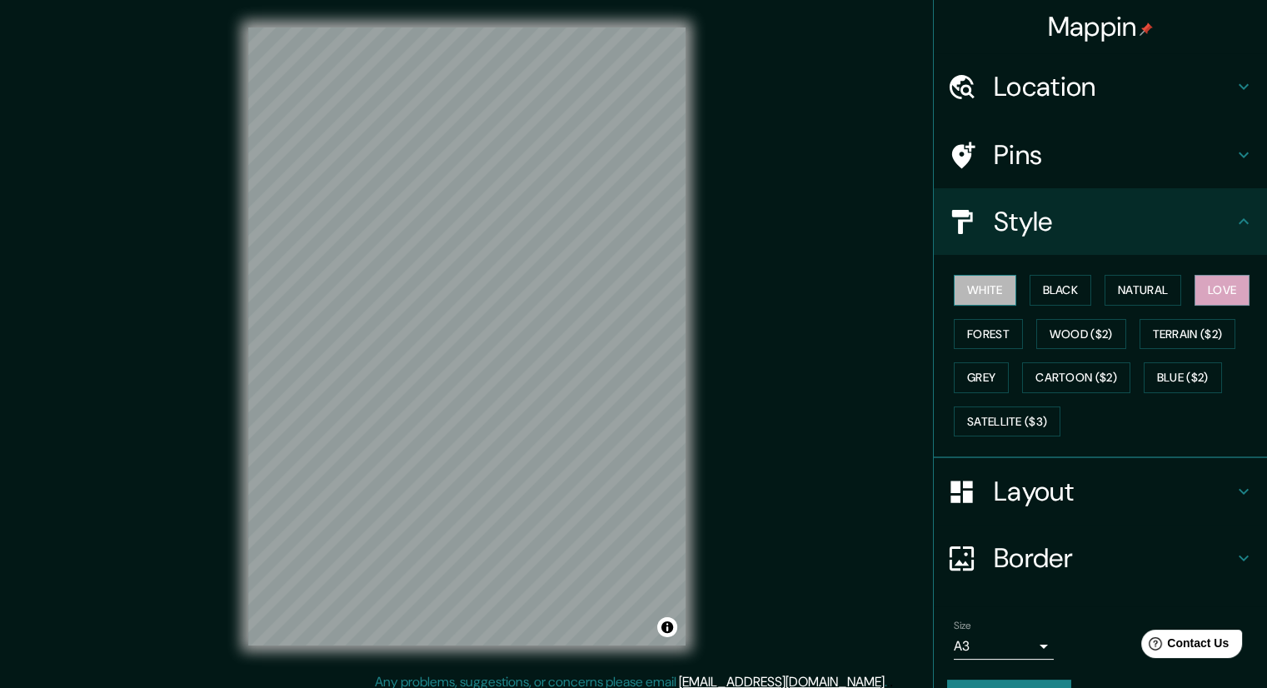
click at [997, 293] on button "White" at bounding box center [985, 290] width 62 height 31
click at [1059, 292] on button "Black" at bounding box center [1061, 290] width 62 height 31
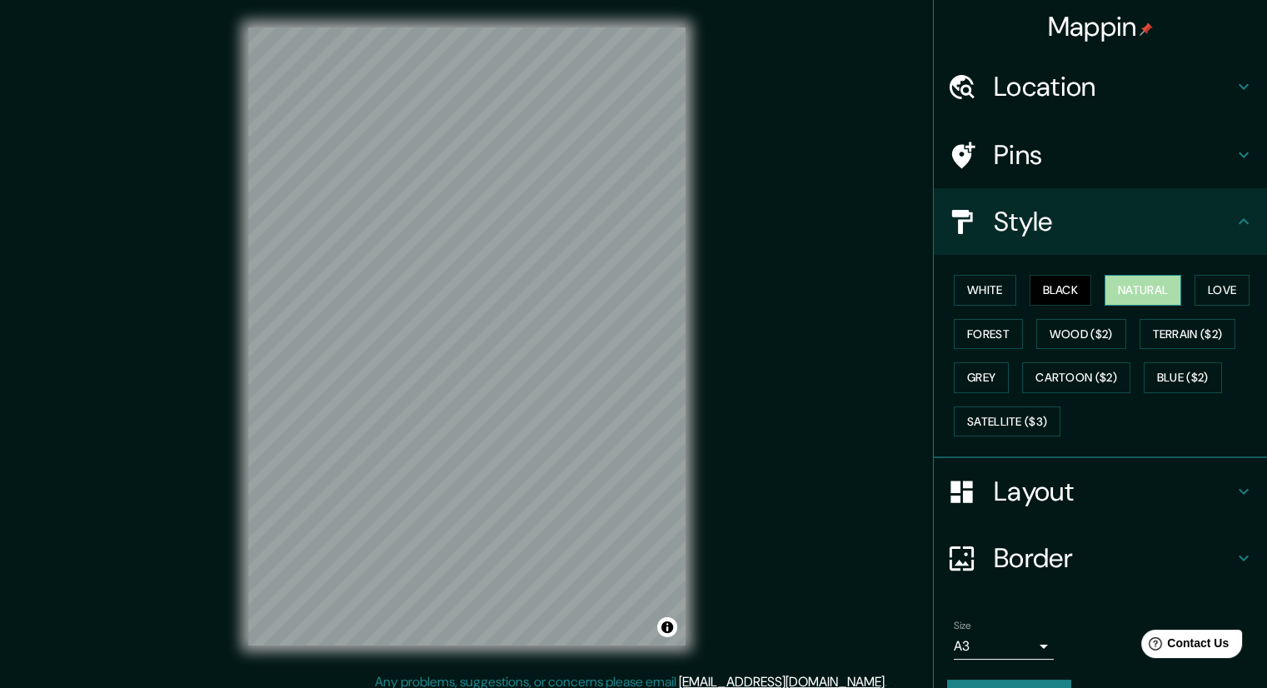
click at [1105, 289] on button "Natural" at bounding box center [1143, 290] width 77 height 31
click at [1087, 162] on h4 "Pins" at bounding box center [1114, 154] width 240 height 33
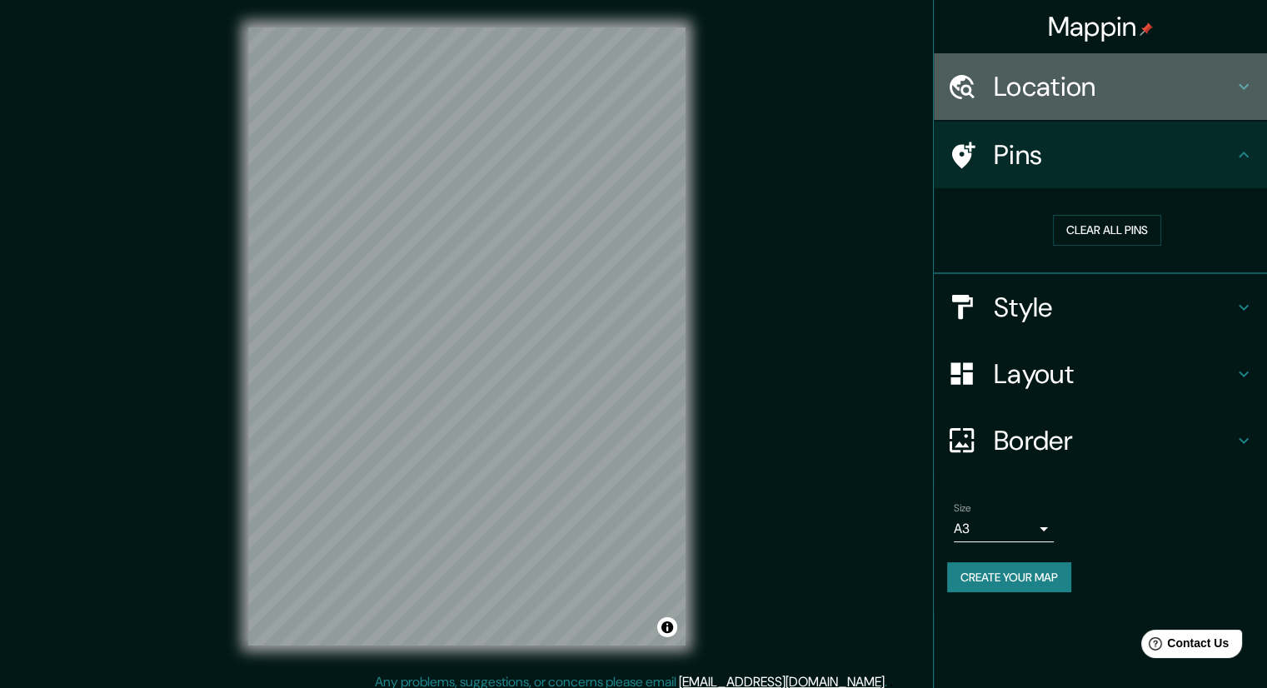
click at [1103, 108] on div "Location" at bounding box center [1100, 86] width 333 height 67
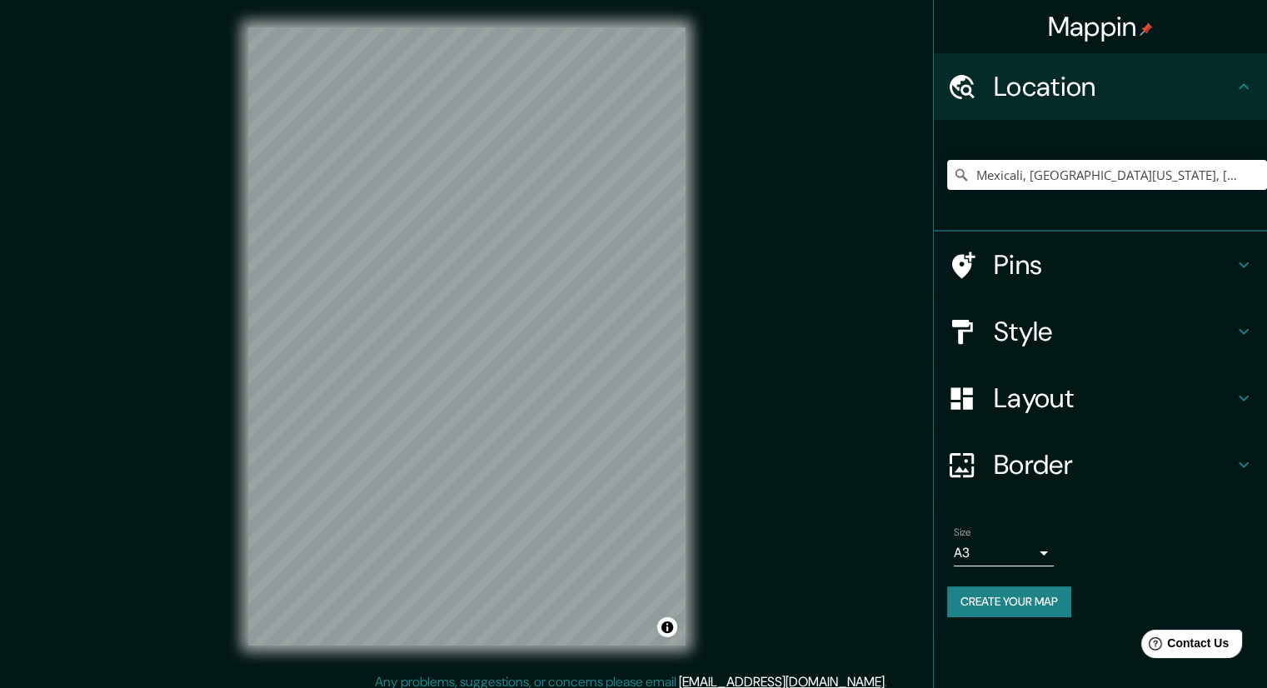
click at [1128, 94] on h4 "Location" at bounding box center [1114, 86] width 240 height 33
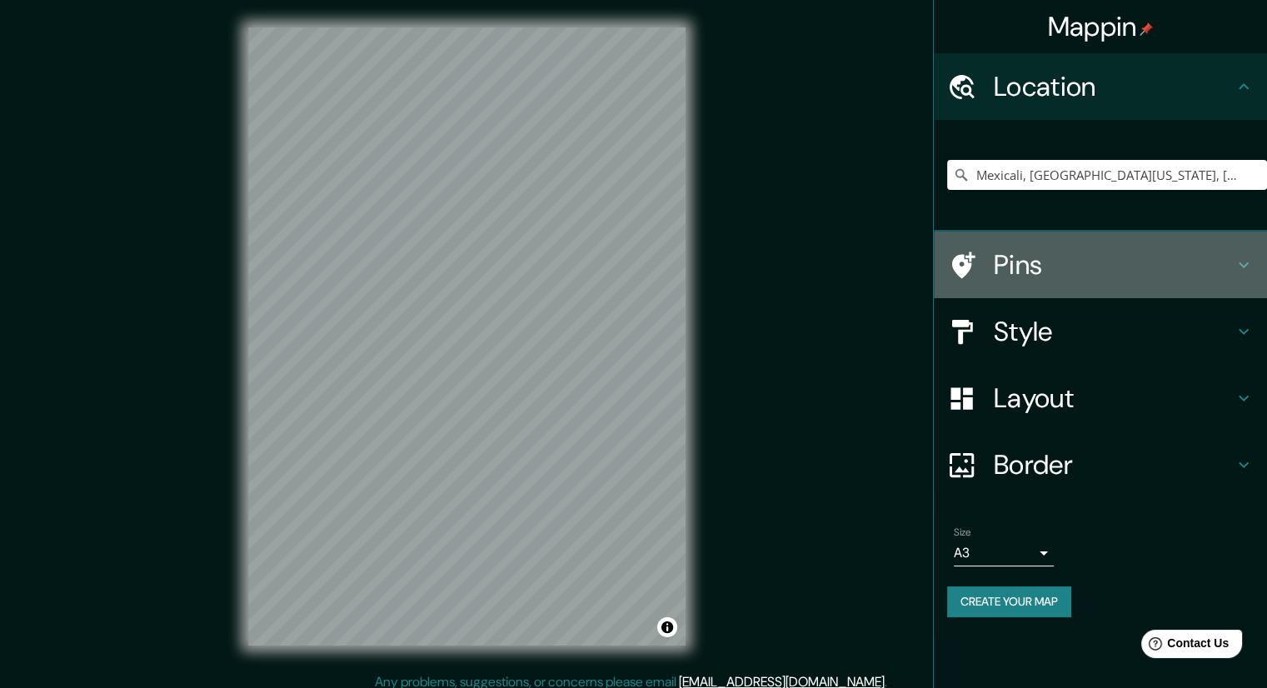
click at [1129, 267] on h4 "Pins" at bounding box center [1114, 264] width 240 height 33
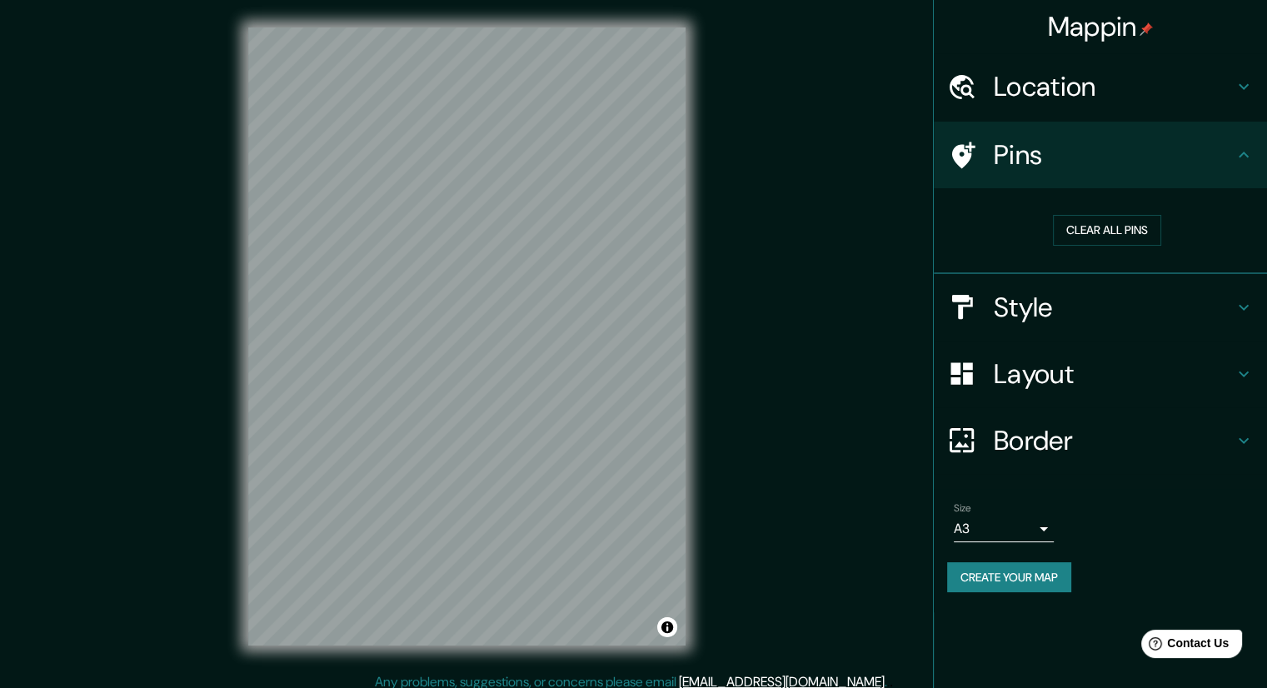
click at [1129, 302] on h4 "Style" at bounding box center [1114, 307] width 240 height 33
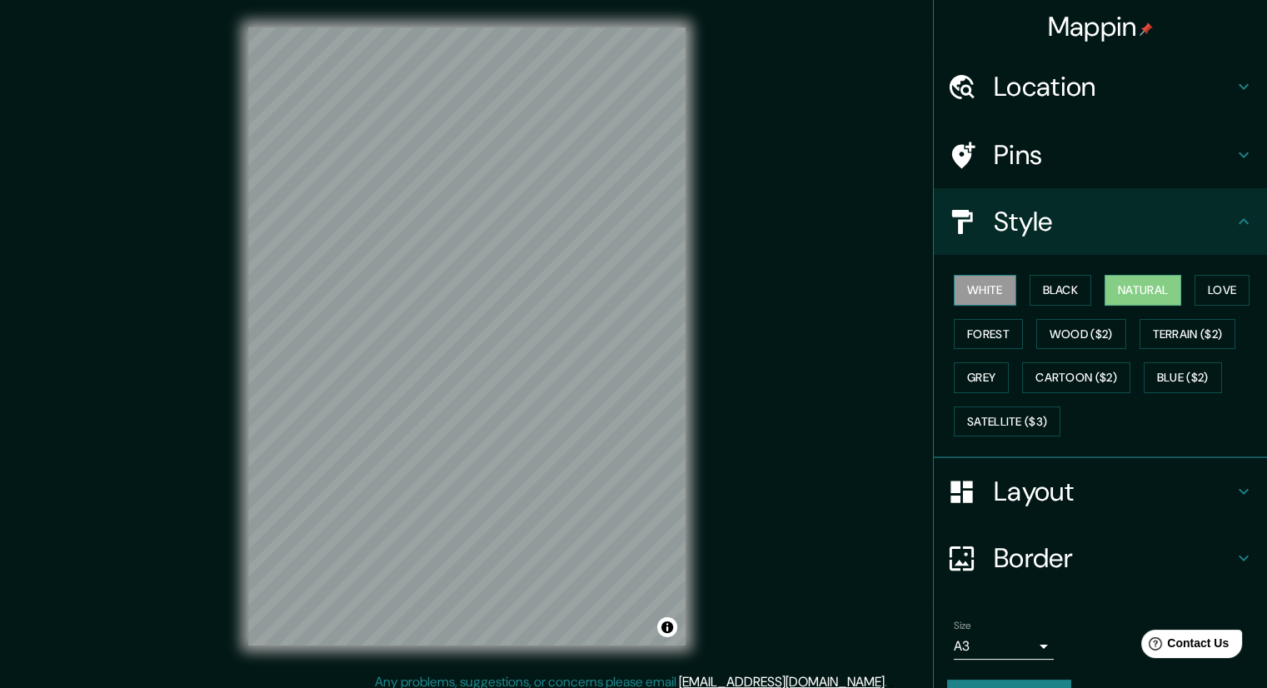
click at [1000, 289] on button "White" at bounding box center [985, 290] width 62 height 31
click at [1010, 330] on button "Forest" at bounding box center [988, 334] width 69 height 31
click at [1163, 292] on button "Natural" at bounding box center [1143, 290] width 77 height 31
click at [1208, 297] on button "Love" at bounding box center [1222, 290] width 55 height 31
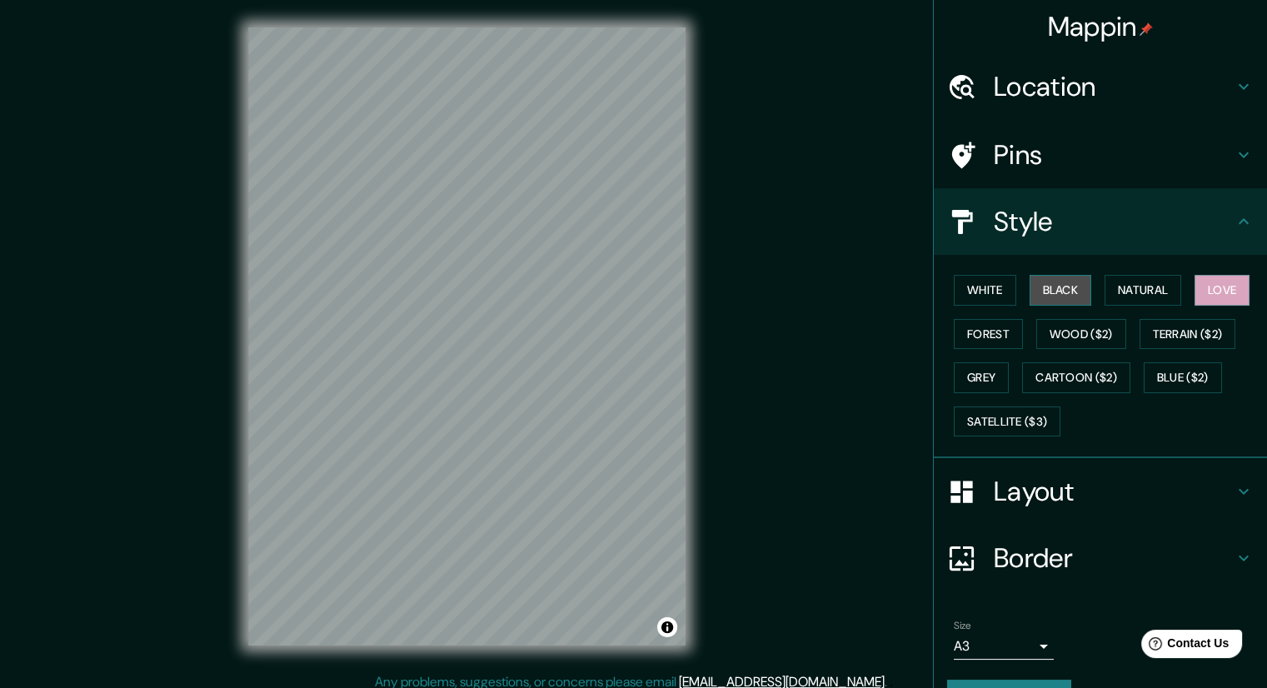
click at [1072, 290] on button "Black" at bounding box center [1061, 290] width 62 height 31
click at [1076, 369] on button "Cartoon ($2)" at bounding box center [1076, 377] width 108 height 31
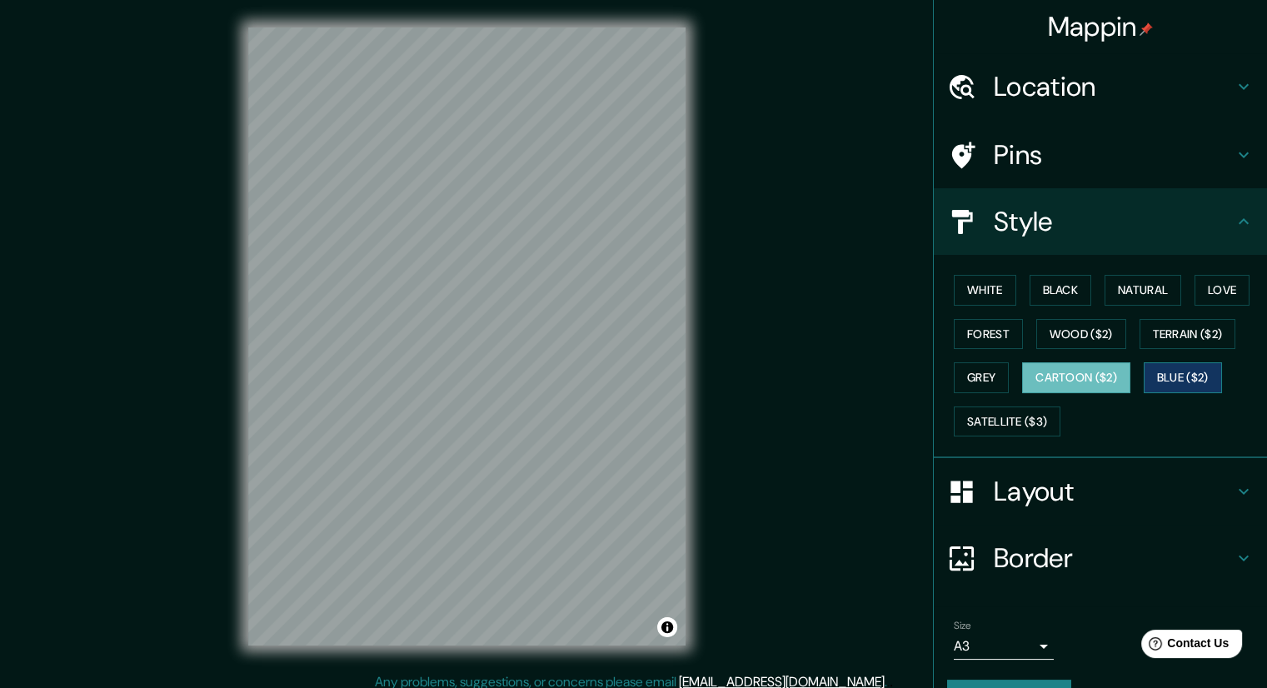
click at [1163, 381] on button "Blue ($2)" at bounding box center [1183, 377] width 78 height 31
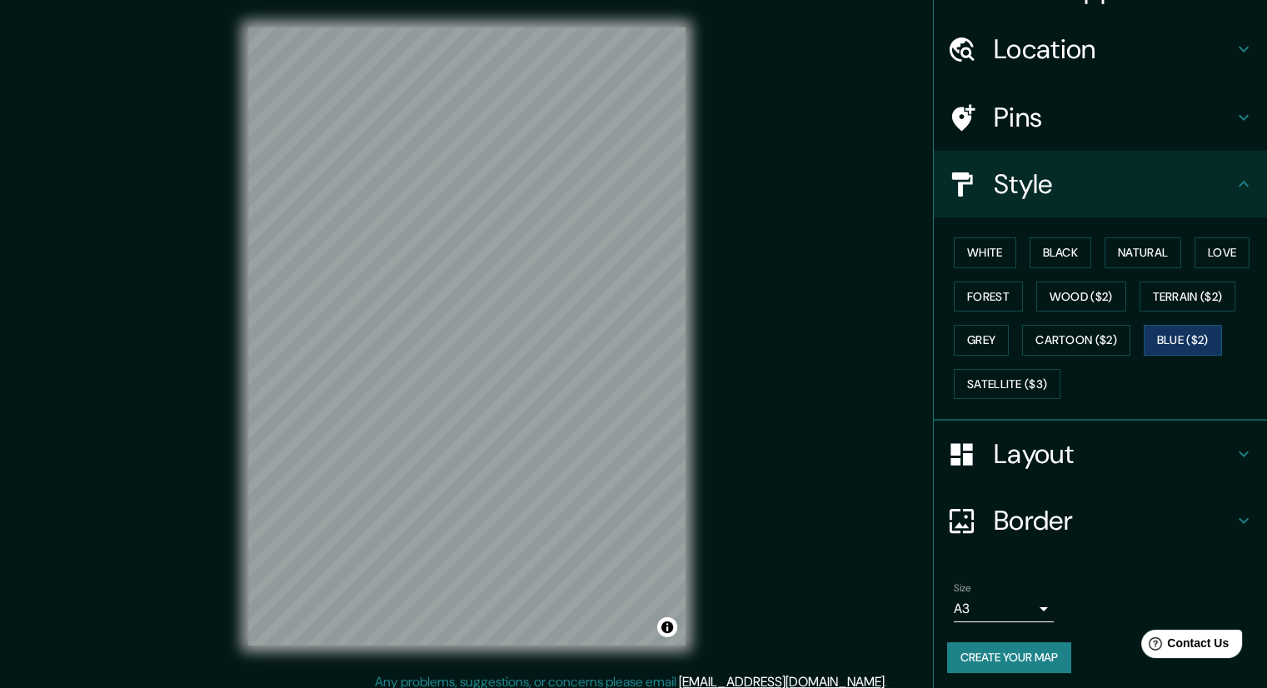
scroll to position [40, 0]
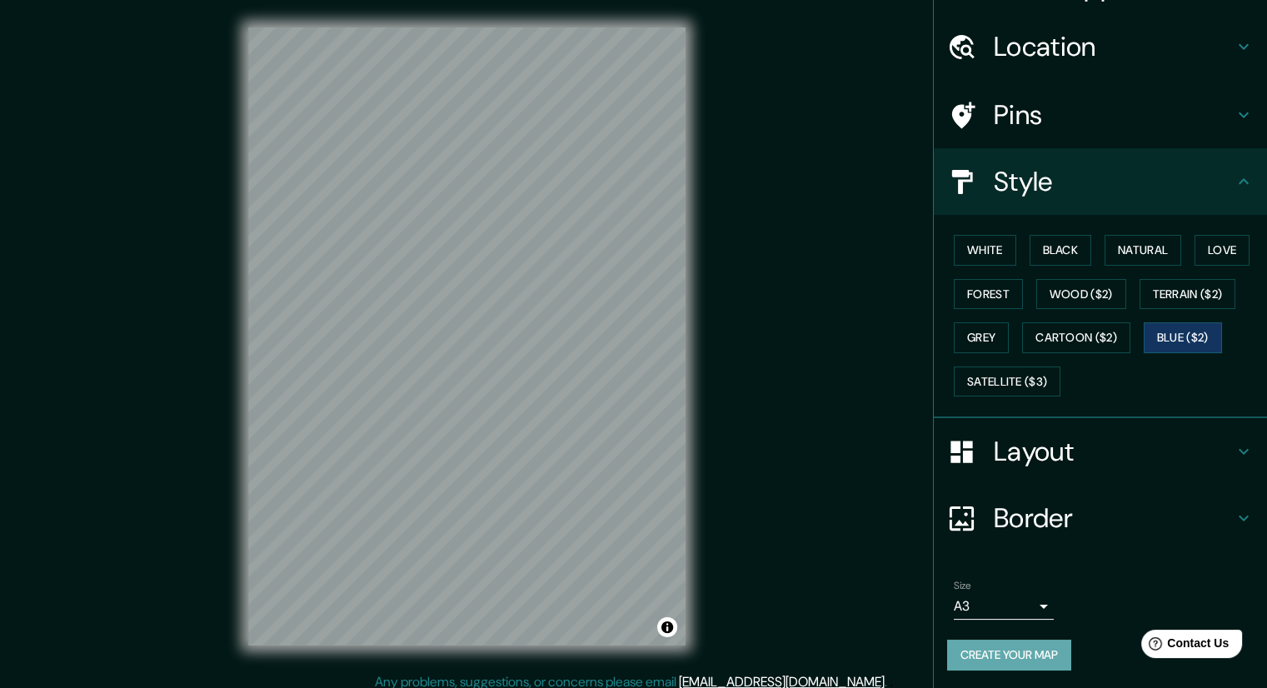
click at [1049, 642] on button "Create your map" at bounding box center [1009, 655] width 124 height 31
drag, startPoint x: 860, startPoint y: 502, endPoint x: 765, endPoint y: 492, distance: 95.6
click at [765, 492] on div "Mappin Location [GEOGRAPHIC_DATA], [GEOGRAPHIC_DATA][US_STATE], [GEOGRAPHIC_DAT…" at bounding box center [633, 349] width 1267 height 699
click at [954, 257] on button "White" at bounding box center [985, 250] width 62 height 31
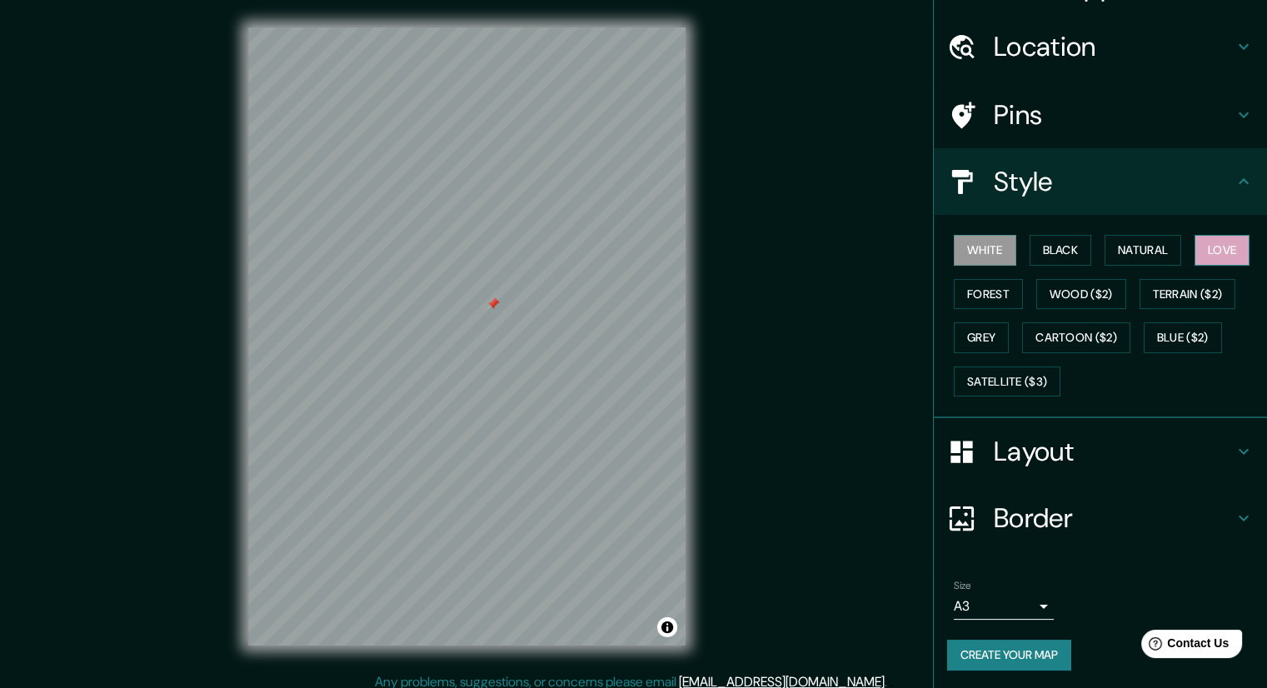
click at [1200, 242] on button "Love" at bounding box center [1222, 250] width 55 height 31
click at [1154, 299] on button "Terrain ($2)" at bounding box center [1188, 294] width 97 height 31
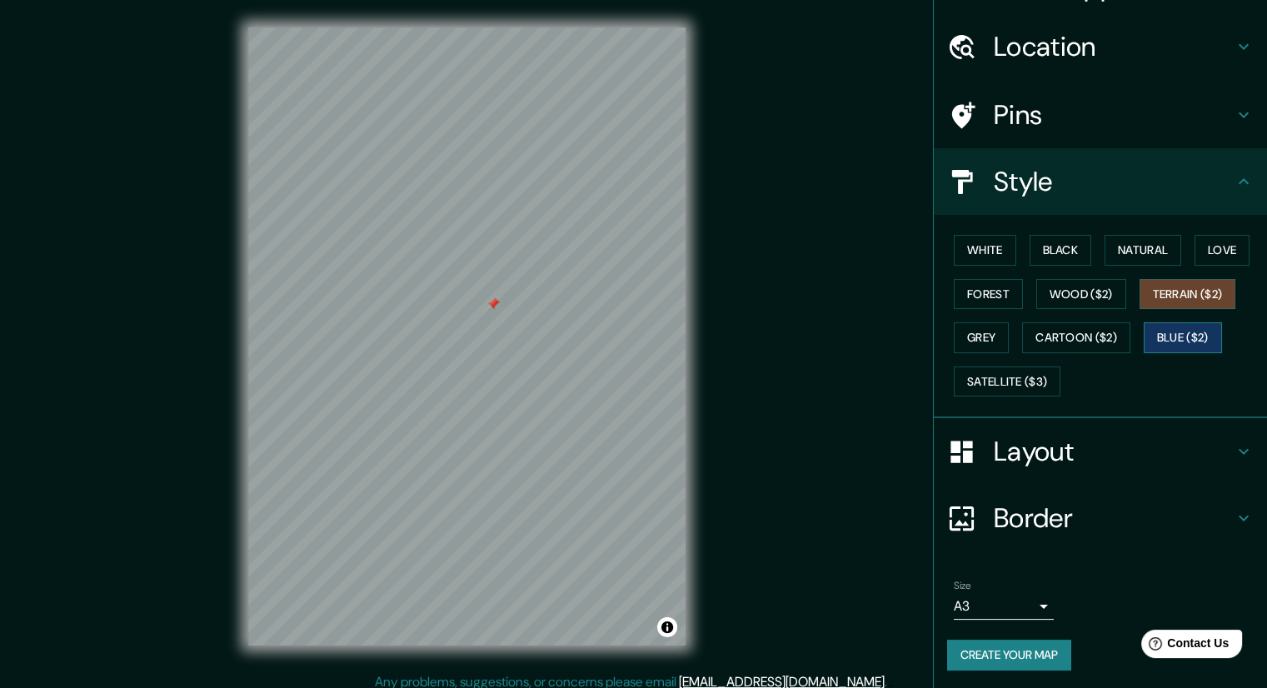
click at [1160, 331] on button "Blue ($2)" at bounding box center [1183, 337] width 78 height 31
click at [492, 306] on div at bounding box center [493, 303] width 13 height 13
click at [985, 251] on button "White" at bounding box center [985, 250] width 62 height 31
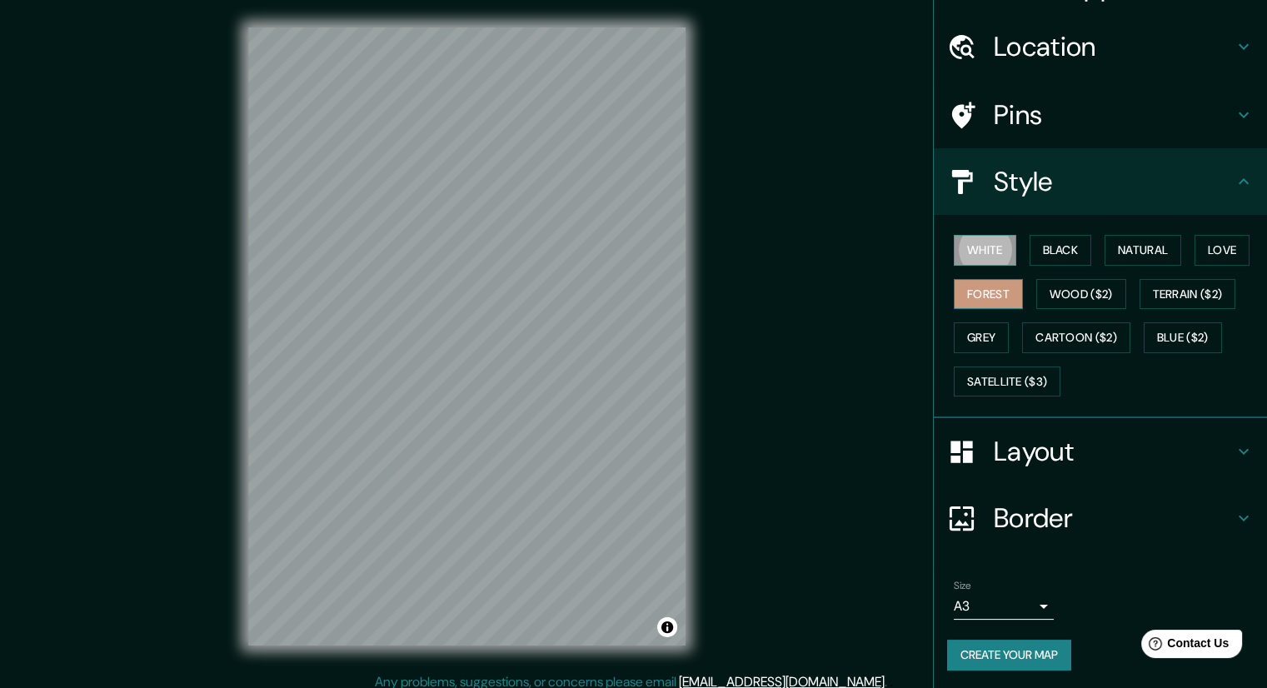
click at [957, 294] on button "Forest" at bounding box center [988, 294] width 69 height 31
click at [1173, 296] on button "Terrain ($2)" at bounding box center [1188, 294] width 97 height 31
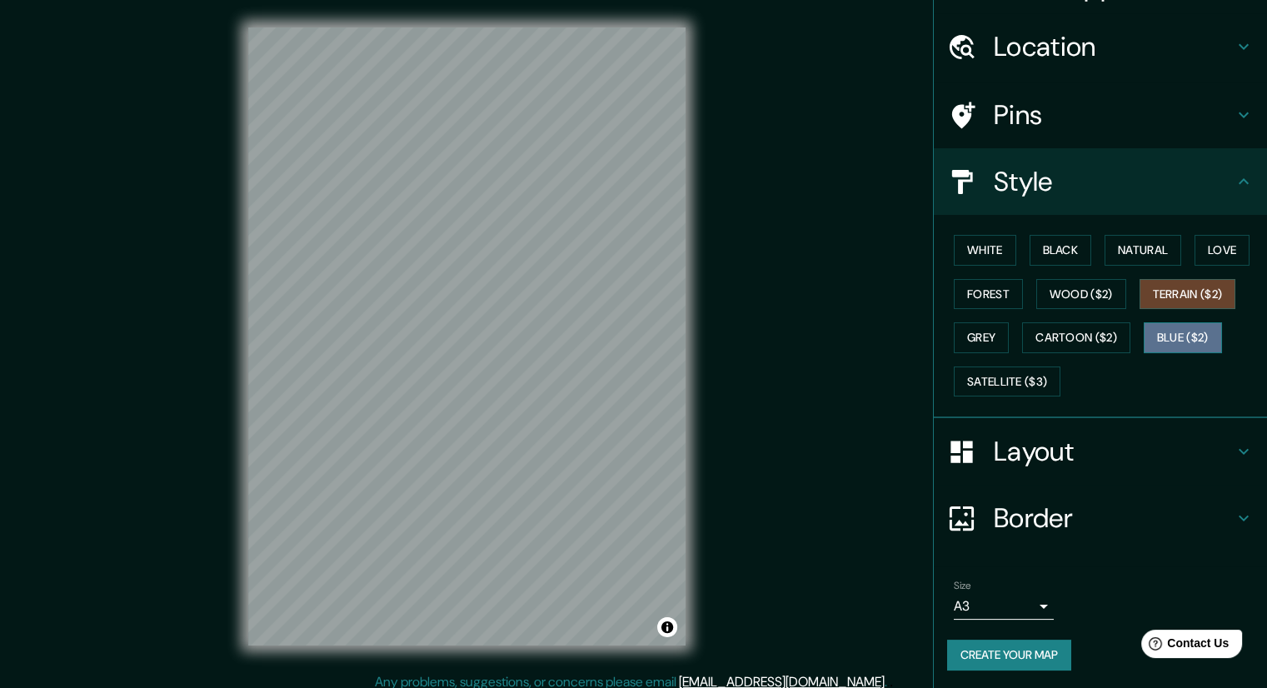
click at [1165, 343] on button "Blue ($2)" at bounding box center [1183, 337] width 78 height 31
click at [1049, 341] on button "Cartoon ($2)" at bounding box center [1076, 337] width 108 height 31
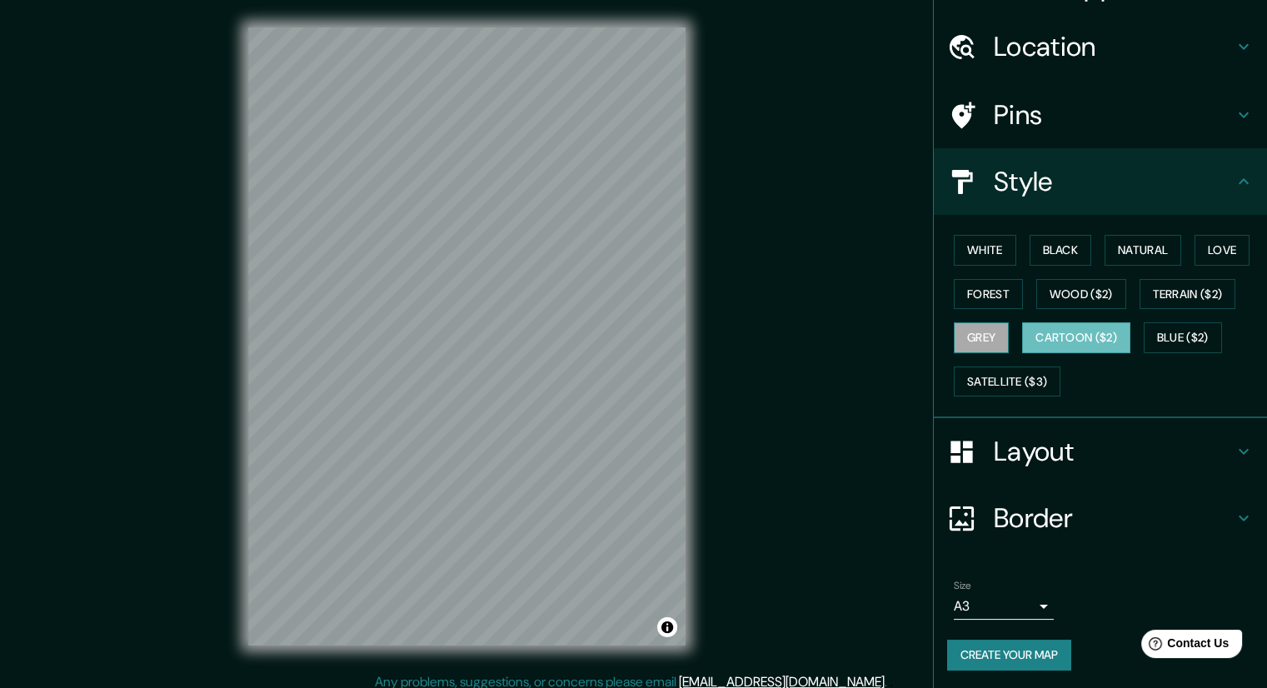
click at [986, 341] on button "Grey" at bounding box center [981, 337] width 55 height 31
click at [1159, 252] on button "Natural" at bounding box center [1143, 250] width 77 height 31
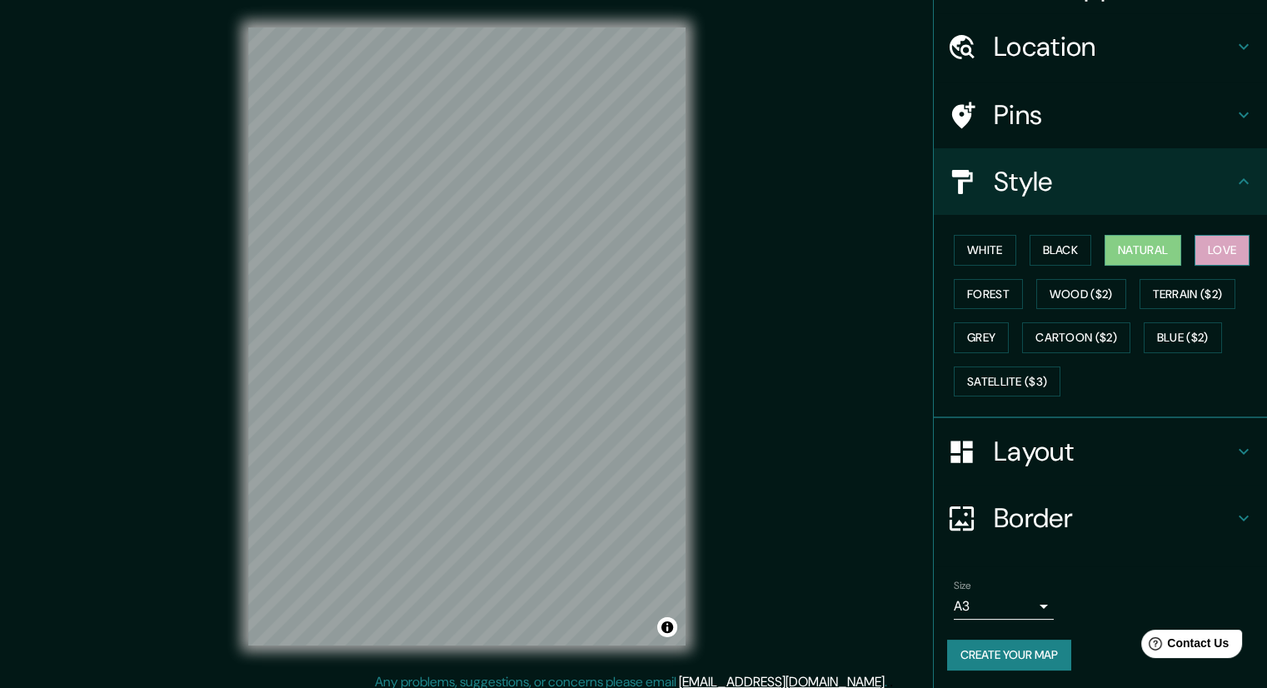
click at [1203, 248] on button "Love" at bounding box center [1222, 250] width 55 height 31
click at [509, 281] on div at bounding box center [509, 276] width 13 height 13
